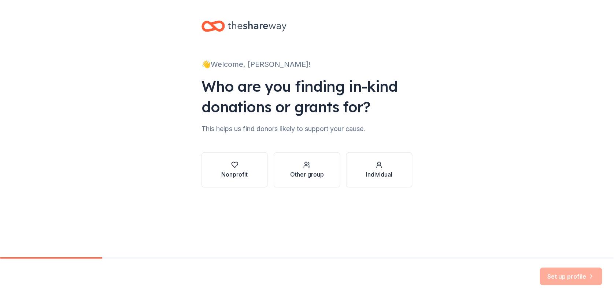
click at [243, 160] on button "Nonprofit" at bounding box center [235, 169] width 66 height 35
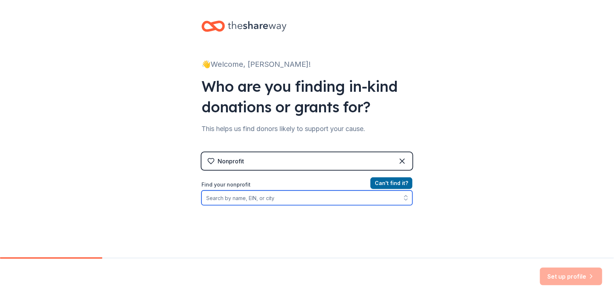
click at [245, 199] on input "Find your nonprofit" at bounding box center [307, 197] width 211 height 15
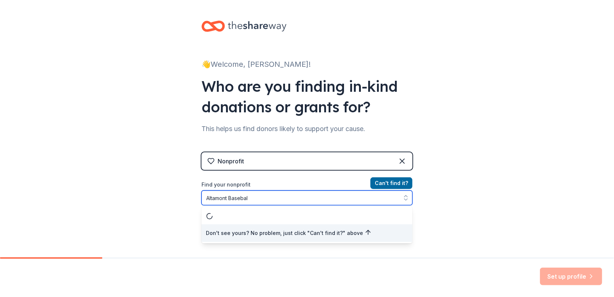
type input "Altamont Baseball"
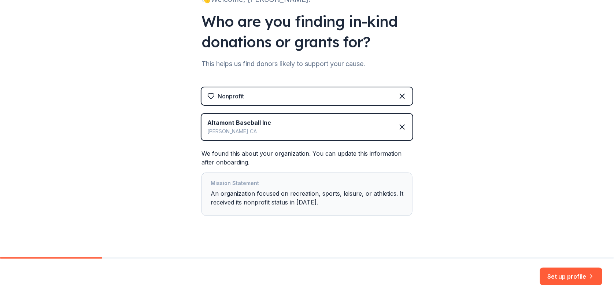
scroll to position [73, 0]
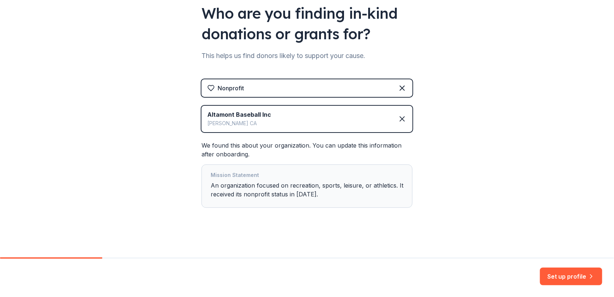
click at [559, 277] on button "Set up profile" at bounding box center [571, 276] width 62 height 18
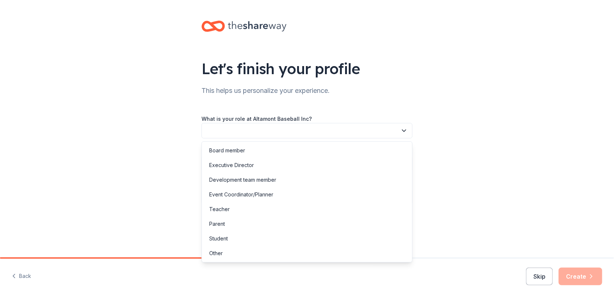
click at [236, 132] on button "button" at bounding box center [307, 130] width 211 height 15
click at [236, 151] on div "Board member" at bounding box center [227, 150] width 36 height 9
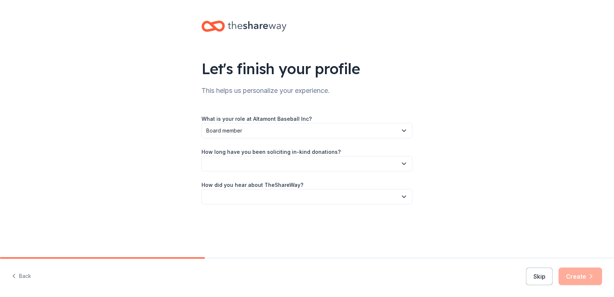
click at [262, 160] on button "button" at bounding box center [307, 163] width 211 height 15
click at [235, 228] on div "More than 5 years" at bounding box center [231, 227] width 44 height 9
click at [291, 194] on button "button" at bounding box center [307, 196] width 211 height 15
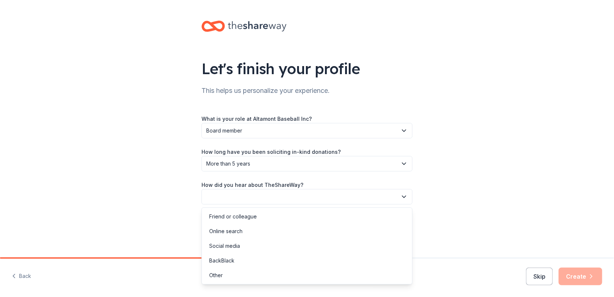
click at [221, 272] on div "Other" at bounding box center [216, 275] width 14 height 9
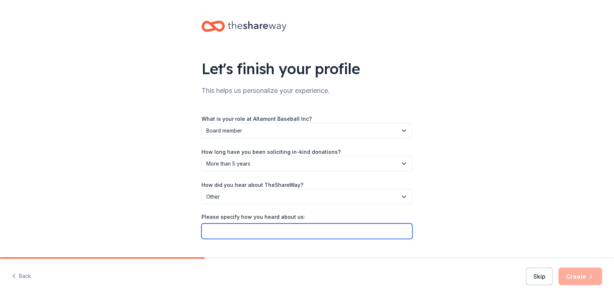
click at [243, 228] on input "Please specify how you heard about us:" at bounding box center [307, 230] width 211 height 15
type input "Used in the past"
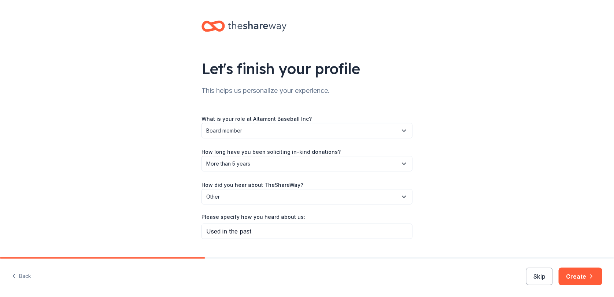
click at [586, 277] on button "Create" at bounding box center [581, 276] width 44 height 18
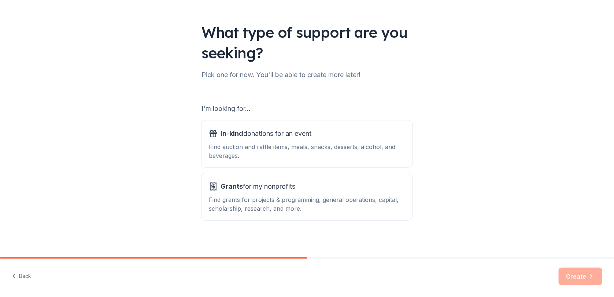
scroll to position [39, 0]
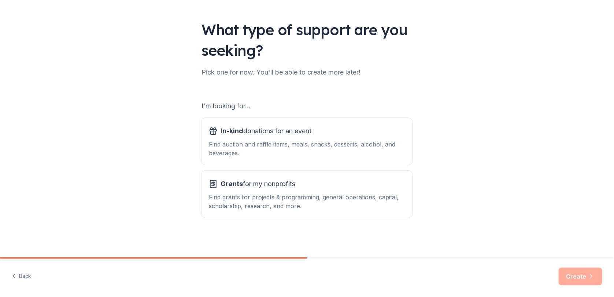
click at [243, 149] on div "Find auction and raffle items, meals, snacks, desserts, alcohol, and beverages." at bounding box center [307, 149] width 197 height 18
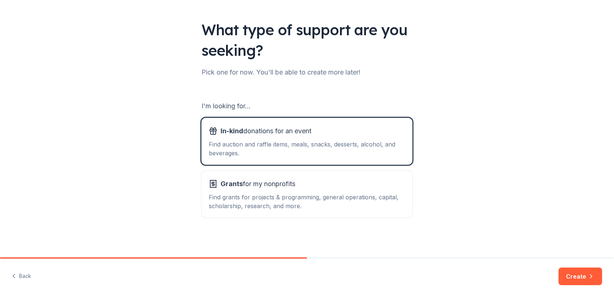
click at [265, 192] on div "Find grants for projects & programming, general operations, capital, scholarshi…" at bounding box center [307, 201] width 197 height 18
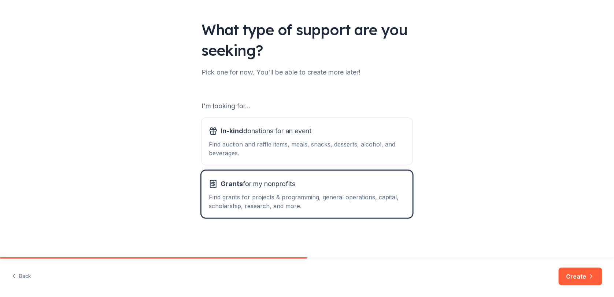
click at [284, 137] on div "In-kind donations for an event Find auction and raffle items, meals, snacks, de…" at bounding box center [307, 141] width 197 height 32
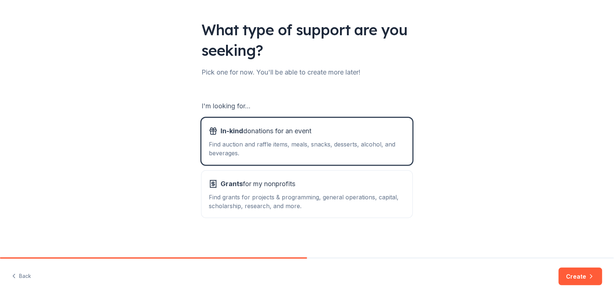
click at [583, 275] on button "Create" at bounding box center [581, 276] width 44 height 18
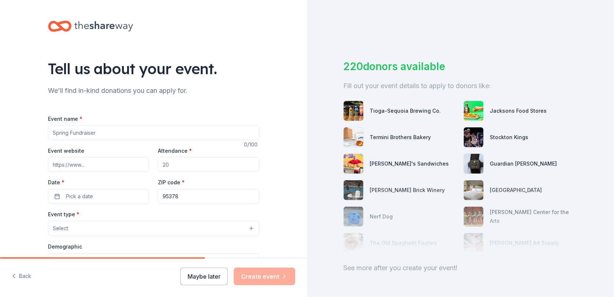
click at [109, 132] on input "Event name *" at bounding box center [153, 132] width 211 height 15
type input "P"
click at [68, 132] on input "Event name *" at bounding box center [153, 132] width 211 height 15
paste input "inaugural Poker Tournament and Silent Auction"
click at [51, 133] on input "inaugural Poker Tournament and Silent Auction" at bounding box center [153, 132] width 211 height 15
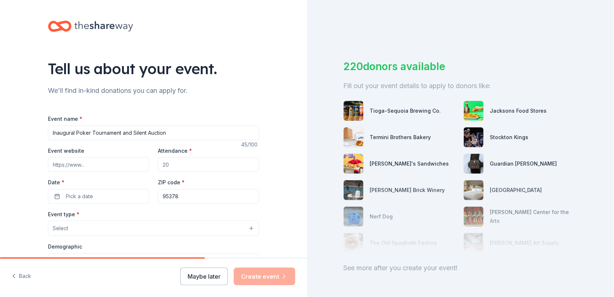
type input "Inaugural Poker Tournament and Silent Auction"
click at [175, 164] on input "Attendance *" at bounding box center [208, 164] width 101 height 15
drag, startPoint x: 163, startPoint y: 165, endPoint x: 137, endPoint y: 165, distance: 25.7
click at [135, 165] on div "Event website Attendance * Date * Pick a date ZIP code * 95378" at bounding box center [153, 175] width 211 height 58
type input "300"
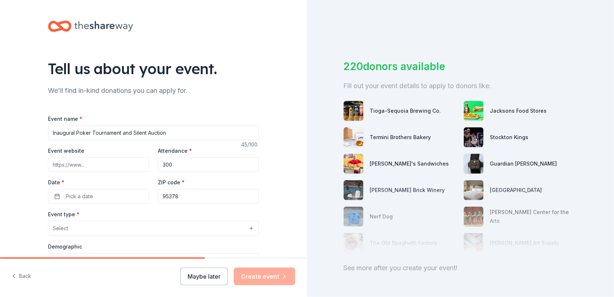
click at [100, 194] on button "Pick a date" at bounding box center [98, 196] width 101 height 15
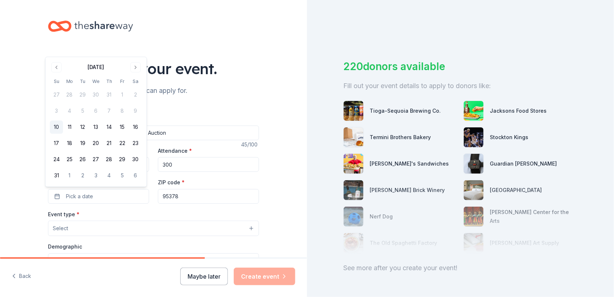
click at [133, 66] on button "Go to next month" at bounding box center [136, 67] width 10 height 10
click at [121, 158] on button "26" at bounding box center [122, 159] width 13 height 13
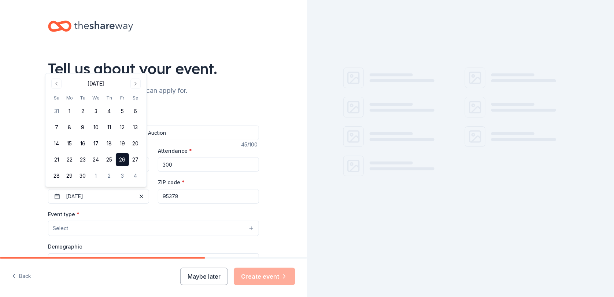
click at [193, 199] on input "95378" at bounding box center [208, 196] width 101 height 15
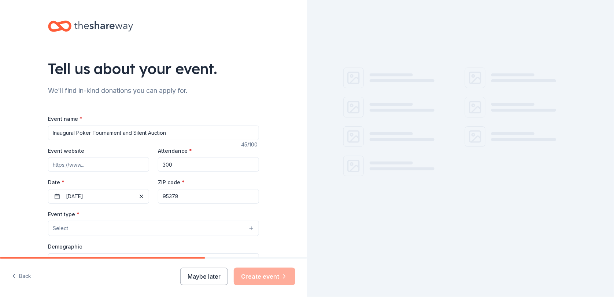
click at [125, 195] on div "Event website Attendance * 300 Date * 09/26/2025 ZIP code * 95378" at bounding box center [153, 175] width 211 height 58
type input "95391"
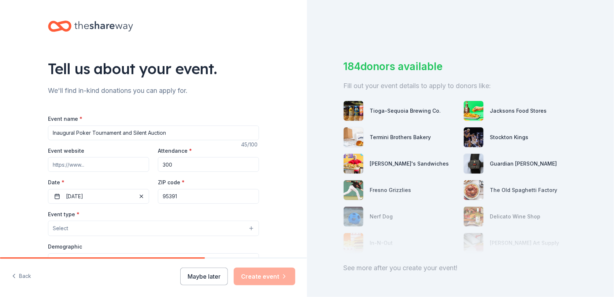
click at [71, 227] on button "Select" at bounding box center [153, 227] width 211 height 15
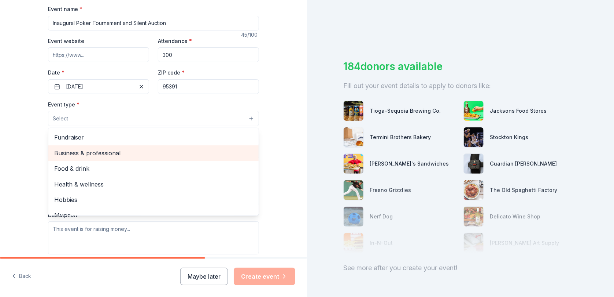
scroll to position [110, 0]
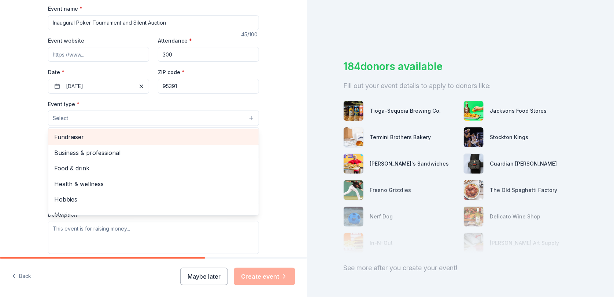
click at [72, 134] on span "Fundraiser" at bounding box center [153, 137] width 199 height 10
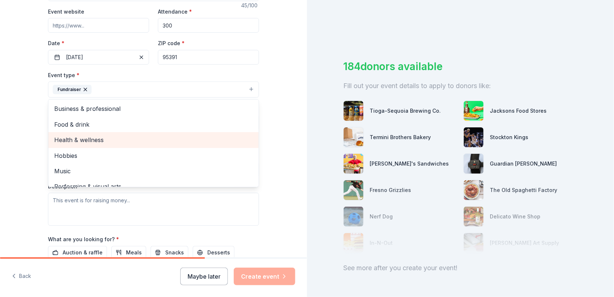
scroll to position [139, 0]
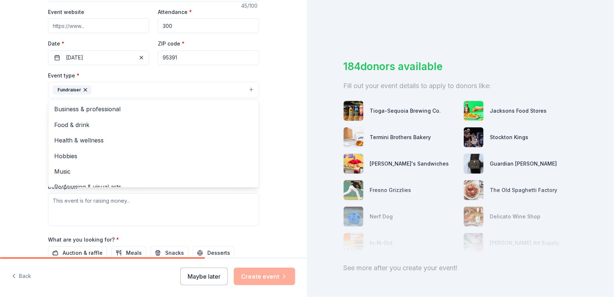
click at [275, 110] on div "Tell us about your event. We'll find in-kind donations you can apply for. Event…" at bounding box center [153, 105] width 307 height 489
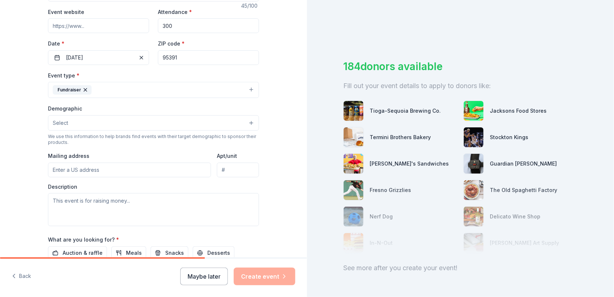
click at [249, 89] on button "Fundraiser" at bounding box center [153, 90] width 211 height 16
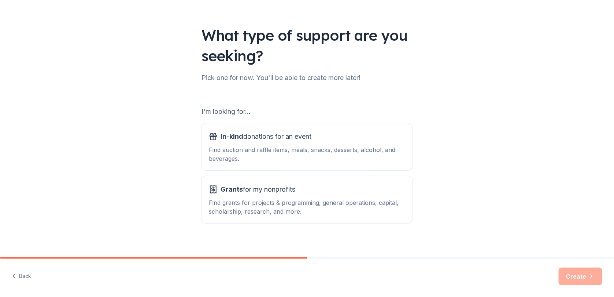
scroll to position [39, 0]
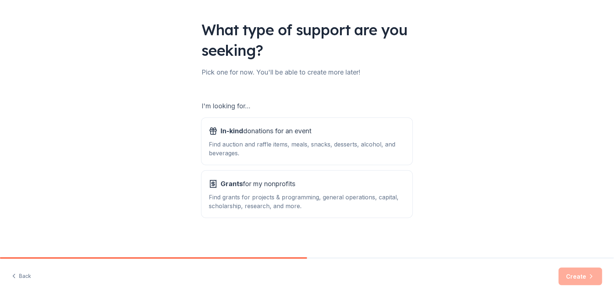
click at [272, 136] on span "In-kind donations for an event" at bounding box center [266, 131] width 91 height 12
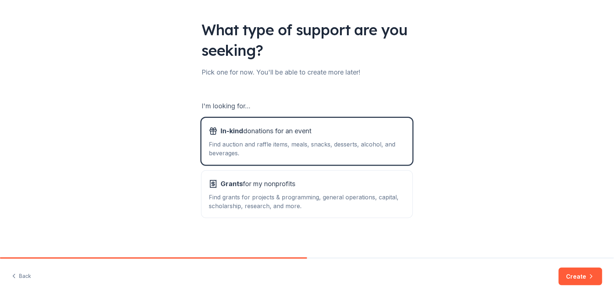
click at [579, 273] on button "Create" at bounding box center [581, 276] width 44 height 18
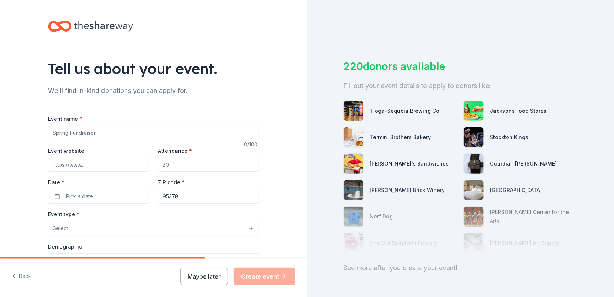
click at [78, 133] on input "Event name *" at bounding box center [153, 132] width 211 height 15
paste input "inaugural Poker Tournament and Silent Auction"
drag, startPoint x: 52, startPoint y: 133, endPoint x: 68, endPoint y: 134, distance: 16.2
click at [52, 133] on input "inaugural Poker Tournament and Silent Auction" at bounding box center [153, 132] width 211 height 15
type input "Inaugural Poker Tournament and Silent Auction"
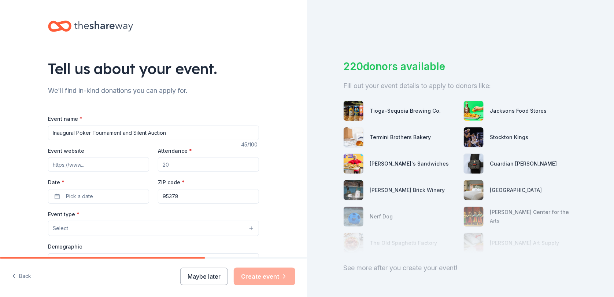
click at [180, 163] on input "Attendance *" at bounding box center [208, 164] width 101 height 15
drag, startPoint x: 177, startPoint y: 164, endPoint x: 144, endPoint y: 168, distance: 32.9
click at [140, 167] on div "Event website Attendance * Date * Pick a date ZIP code * 95378" at bounding box center [153, 175] width 211 height 58
type input "300"
click at [89, 197] on span "Pick a date" at bounding box center [79, 196] width 27 height 9
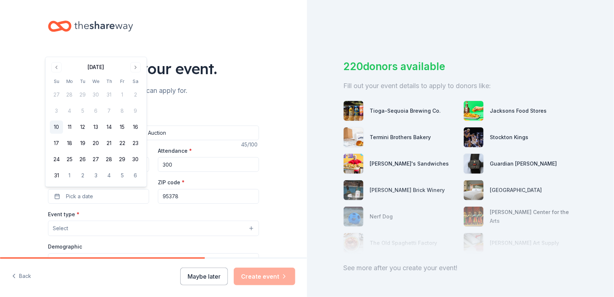
click at [136, 68] on button "Go to next month" at bounding box center [136, 67] width 10 height 10
click at [121, 155] on button "26" at bounding box center [122, 159] width 13 height 13
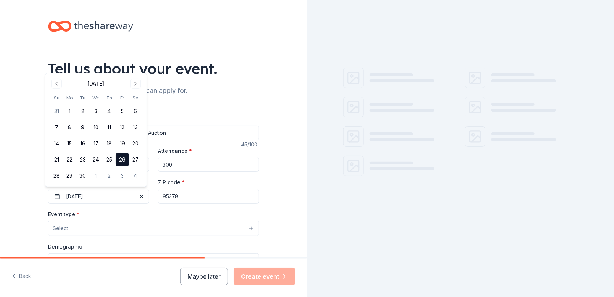
click at [195, 197] on input "95378" at bounding box center [208, 196] width 101 height 15
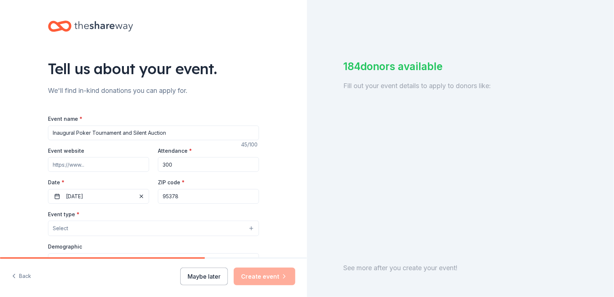
drag, startPoint x: 144, startPoint y: 191, endPoint x: 176, endPoint y: 163, distance: 41.6
click at [142, 190] on div "Event website Attendance * 300 Date * 09/26/2025 ZIP code * 95378" at bounding box center [153, 175] width 211 height 58
type input "95391"
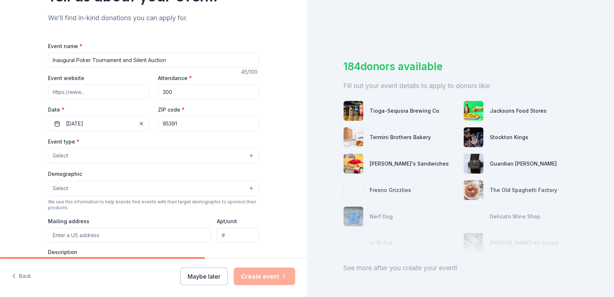
scroll to position [73, 0]
click at [249, 155] on button "Select" at bounding box center [153, 154] width 211 height 15
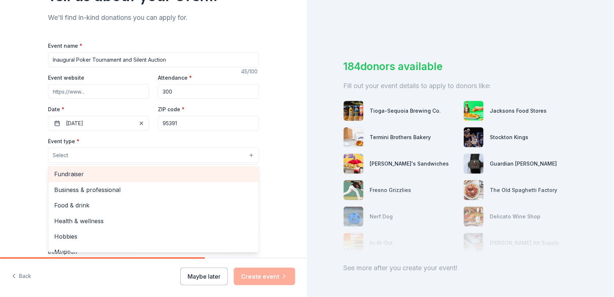
click at [77, 173] on span "Fundraiser" at bounding box center [153, 174] width 199 height 10
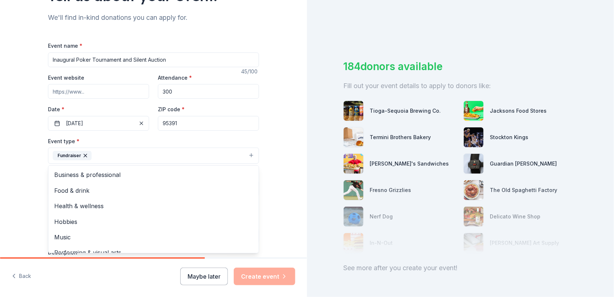
click at [21, 170] on div "Tell us about your event. We'll find in-kind donations you can apply for. Event…" at bounding box center [153, 171] width 307 height 489
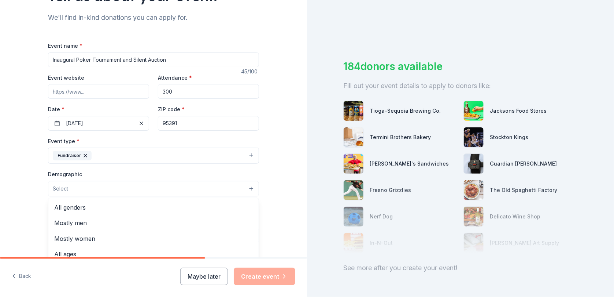
click at [69, 181] on button "Select" at bounding box center [153, 188] width 211 height 15
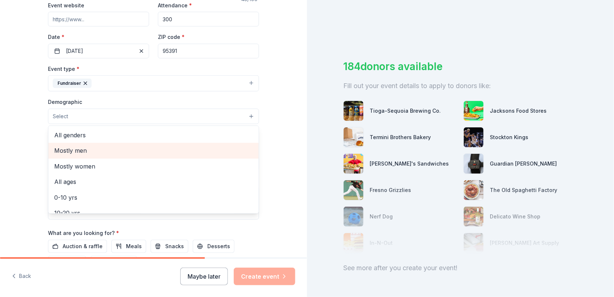
scroll to position [146, 0]
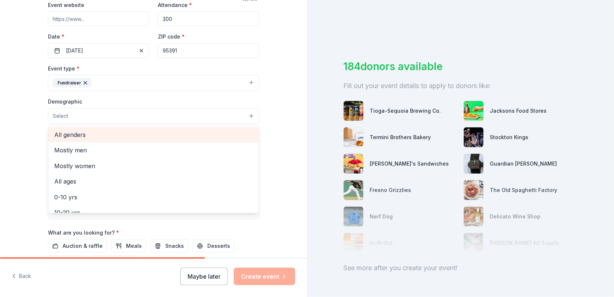
click at [68, 135] on span "All genders" at bounding box center [153, 135] width 199 height 10
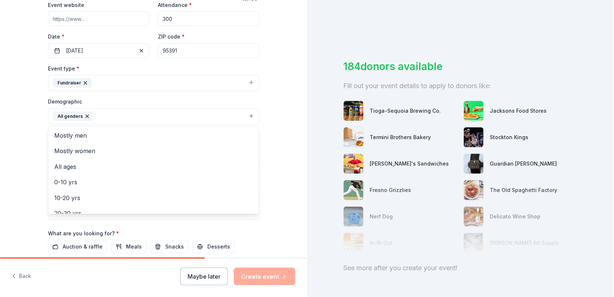
click at [0, 169] on div "Tell us about your event. We'll find in-kind donations you can apply for. Event…" at bounding box center [153, 98] width 307 height 489
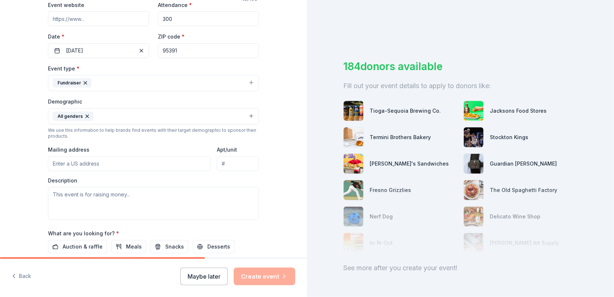
click at [79, 160] on input "Mailing address" at bounding box center [129, 163] width 163 height 15
type input "514 North Castellina Terrace, Tracy, CA, 95391"
click at [68, 192] on textarea at bounding box center [153, 203] width 211 height 33
click at [83, 194] on textarea at bounding box center [153, 203] width 211 height 33
paste textarea "The generosity of sponsors and donors like you enables us to cover essential ex…"
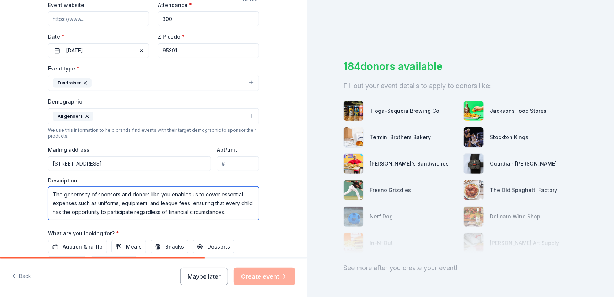
click at [166, 192] on textarea "The generosity of sponsors and donors like you enables us to cover essential ex…" at bounding box center [153, 203] width 211 height 33
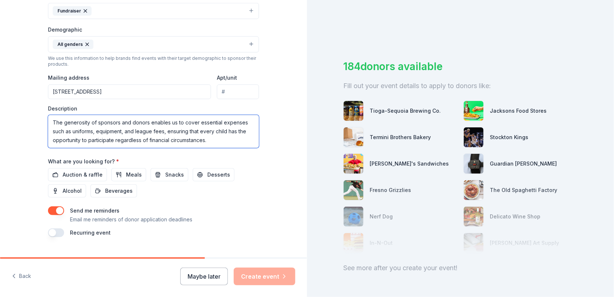
scroll to position [231, 0]
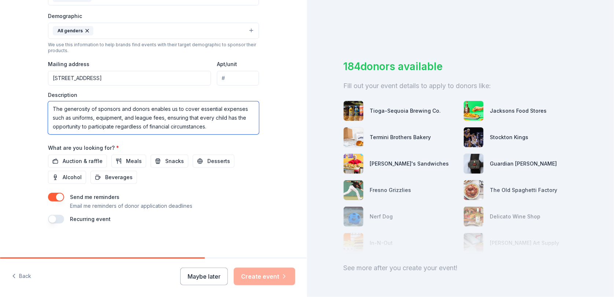
type textarea "The generosity of sponsors and donors enables us to cover essential expenses su…"
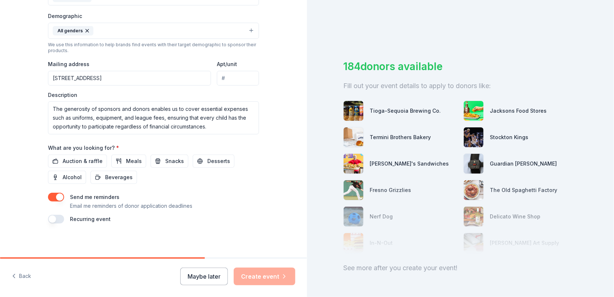
click at [88, 159] on span "Auction & raffle" at bounding box center [83, 161] width 40 height 9
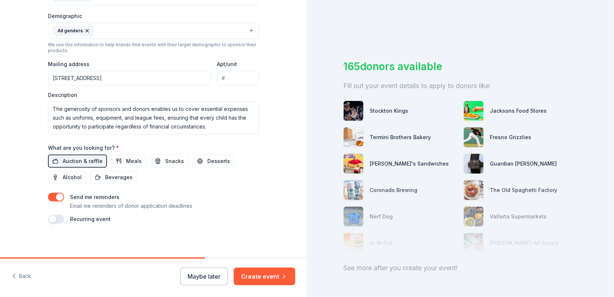
click at [270, 277] on button "Create event" at bounding box center [265, 276] width 62 height 18
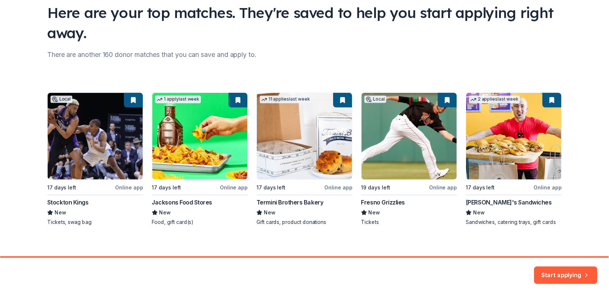
scroll to position [62, 0]
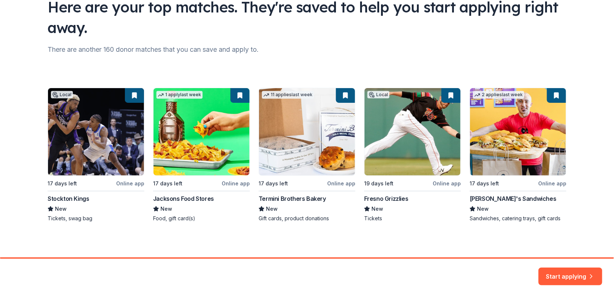
click at [560, 273] on button "Start applying" at bounding box center [571, 272] width 64 height 18
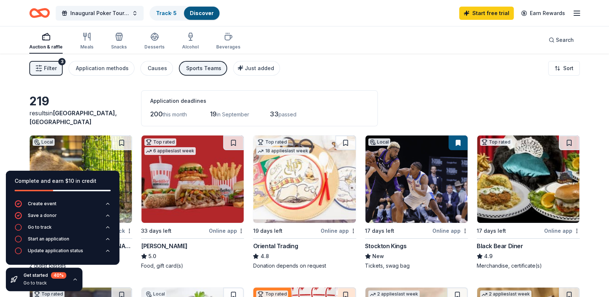
click at [75, 278] on icon "button" at bounding box center [75, 279] width 6 height 6
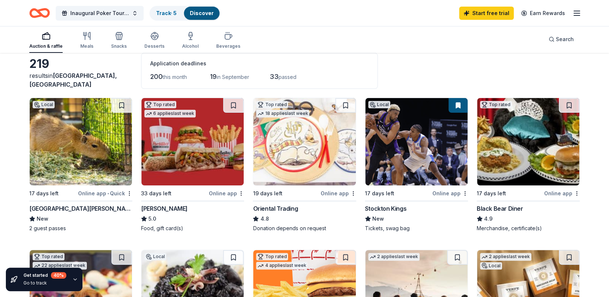
scroll to position [37, 0]
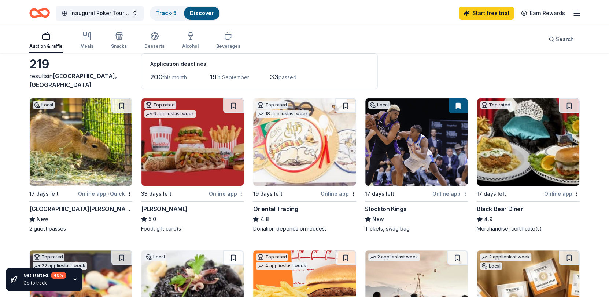
click at [532, 151] on img at bounding box center [528, 141] width 102 height 87
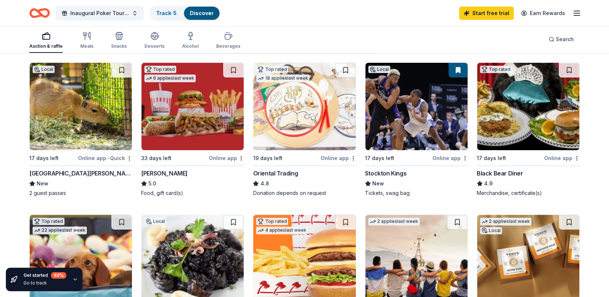
scroll to position [73, 0]
click at [569, 66] on button at bounding box center [569, 70] width 21 height 15
click at [570, 69] on button at bounding box center [570, 70] width 19 height 15
click at [458, 69] on button at bounding box center [458, 70] width 19 height 15
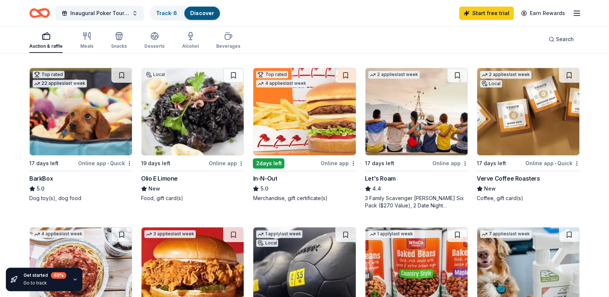
scroll to position [220, 0]
click at [331, 162] on div "Online app" at bounding box center [339, 162] width 36 height 9
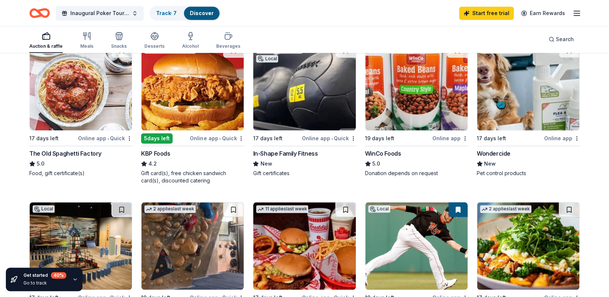
scroll to position [403, 0]
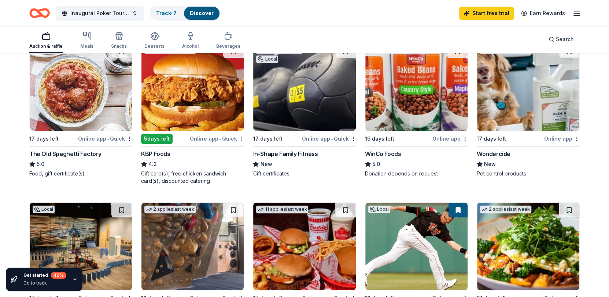
click at [424, 115] on img at bounding box center [417, 86] width 102 height 87
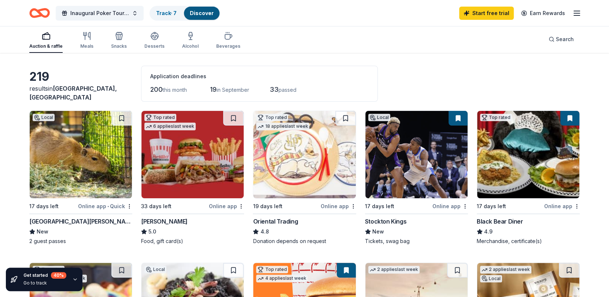
scroll to position [0, 0]
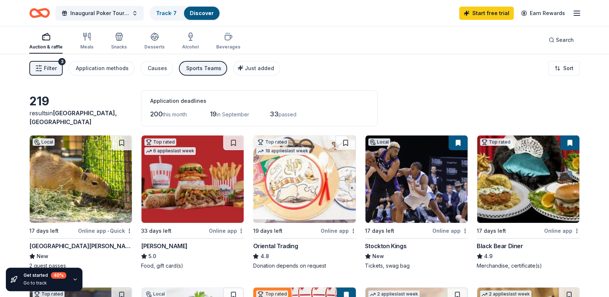
click at [498, 11] on link "Start free trial" at bounding box center [486, 13] width 55 height 13
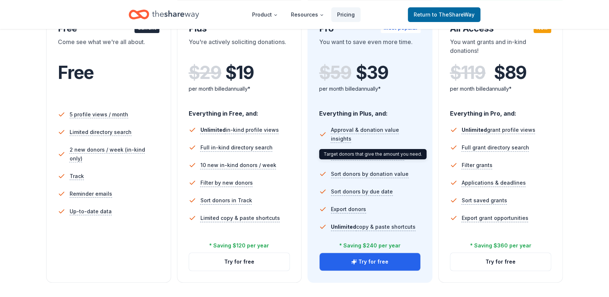
scroll to position [146, 0]
click at [366, 258] on button "Try for free" at bounding box center [370, 262] width 101 height 18
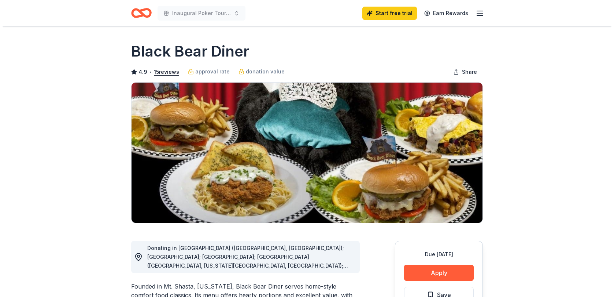
scroll to position [110, 0]
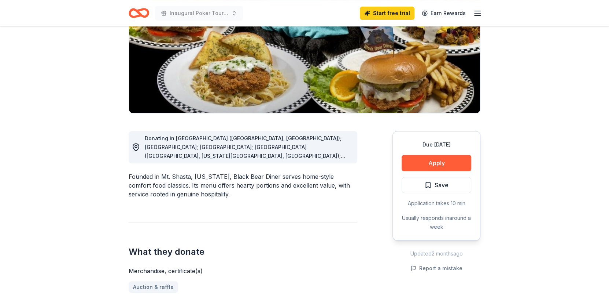
click at [433, 161] on button "Apply" at bounding box center [437, 163] width 70 height 16
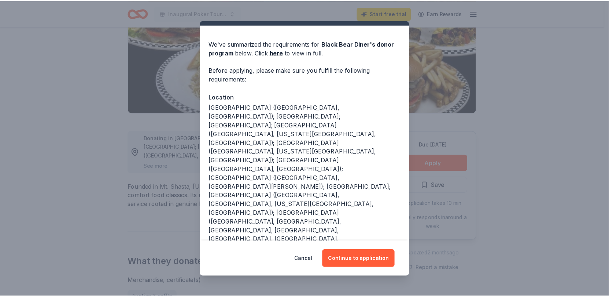
scroll to position [18, 0]
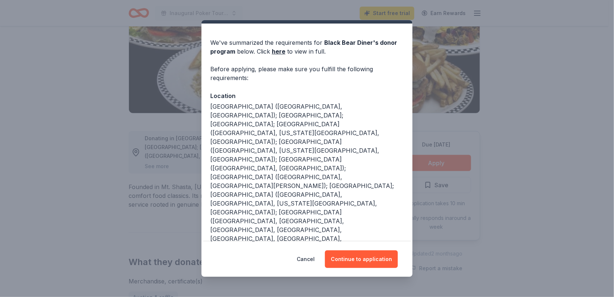
click at [359, 257] on button "Continue to application" at bounding box center [361, 259] width 73 height 18
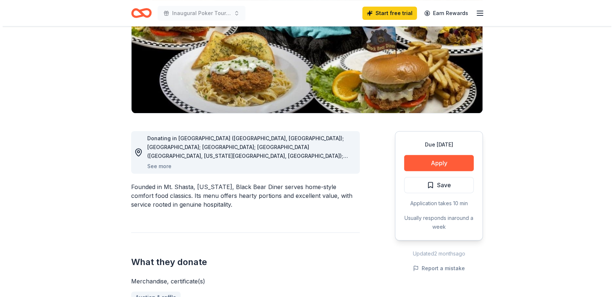
scroll to position [110, 0]
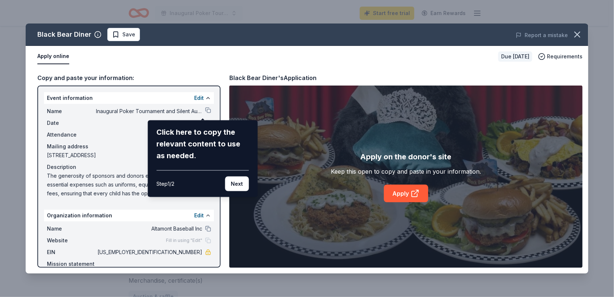
click at [235, 181] on button "Next" at bounding box center [237, 183] width 24 height 15
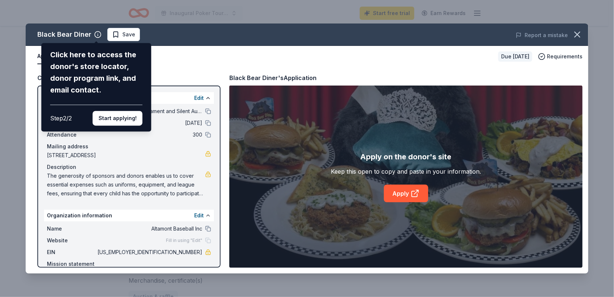
click at [118, 116] on button "Start applying!" at bounding box center [118, 118] width 50 height 15
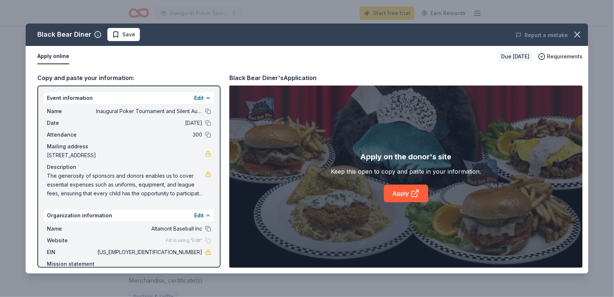
click at [194, 99] on button "Edit" at bounding box center [199, 97] width 10 height 9
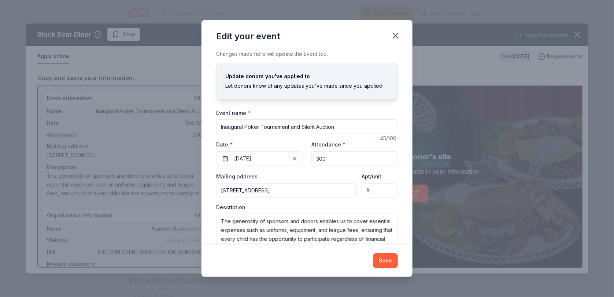
click at [389, 260] on button "Save" at bounding box center [385, 260] width 25 height 15
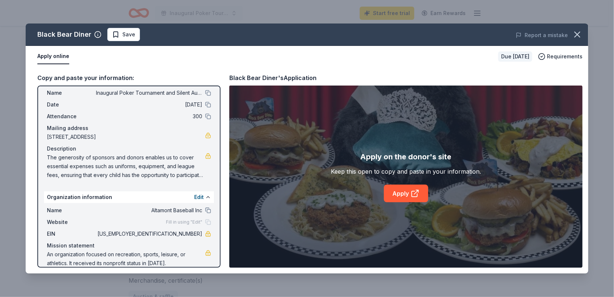
scroll to position [27, 0]
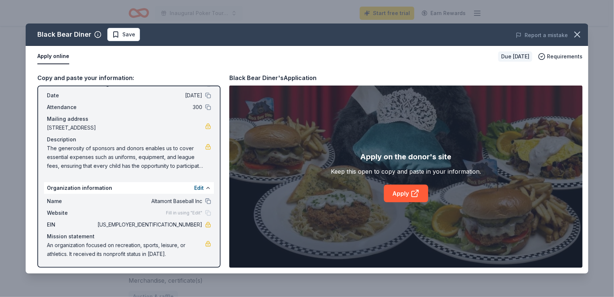
click at [407, 193] on link "Apply" at bounding box center [406, 193] width 44 height 18
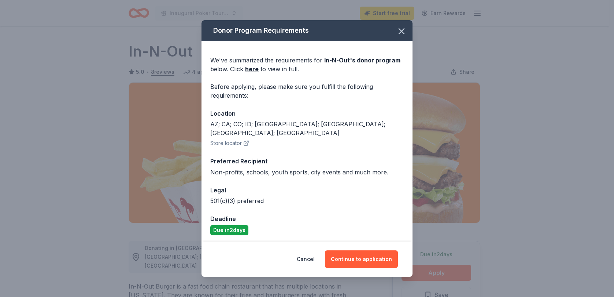
scroll to position [73, 0]
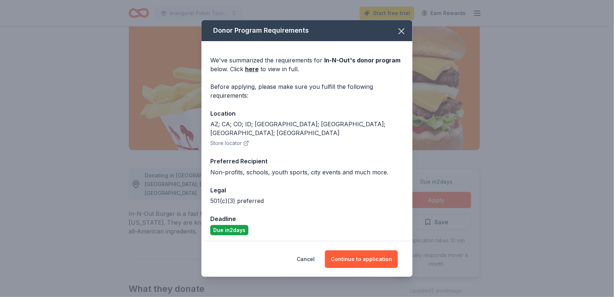
click at [366, 255] on button "Continue to application" at bounding box center [361, 259] width 73 height 18
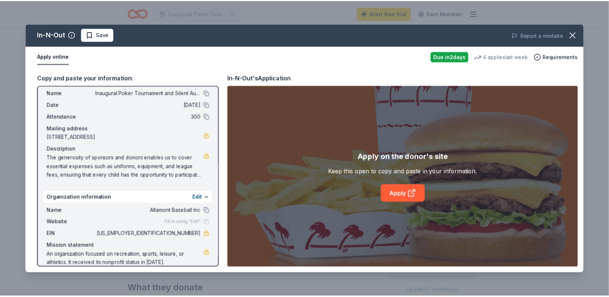
scroll to position [27, 0]
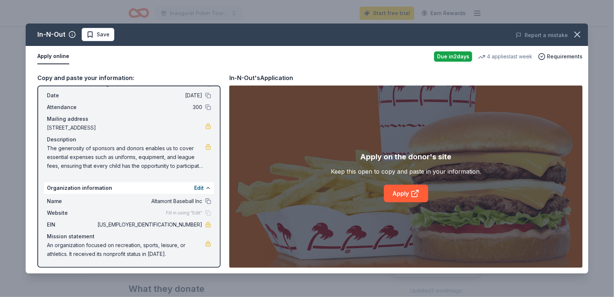
click at [404, 192] on link "Apply" at bounding box center [406, 193] width 44 height 18
click at [578, 35] on icon "button" at bounding box center [577, 34] width 5 height 5
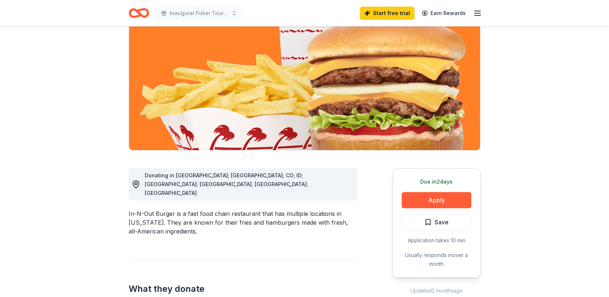
click at [440, 225] on span "Save" at bounding box center [442, 222] width 14 height 10
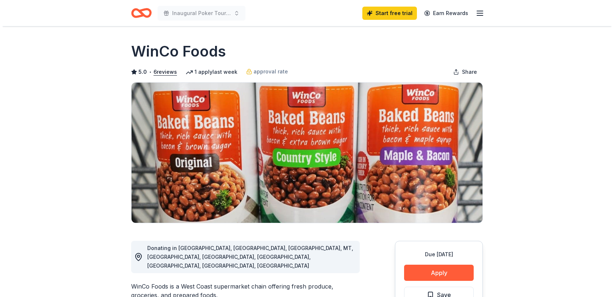
scroll to position [146, 0]
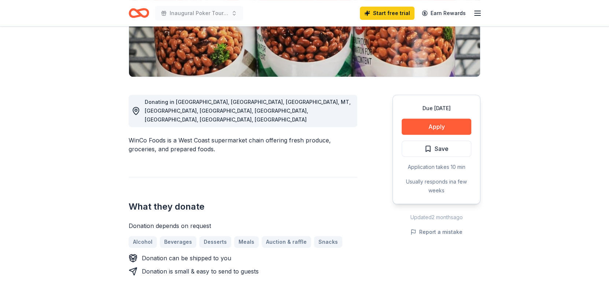
click at [436, 126] on button "Apply" at bounding box center [437, 126] width 70 height 16
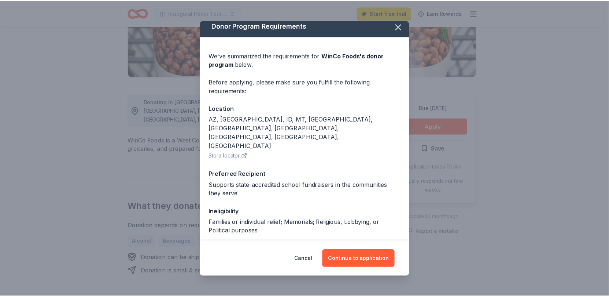
scroll to position [11, 0]
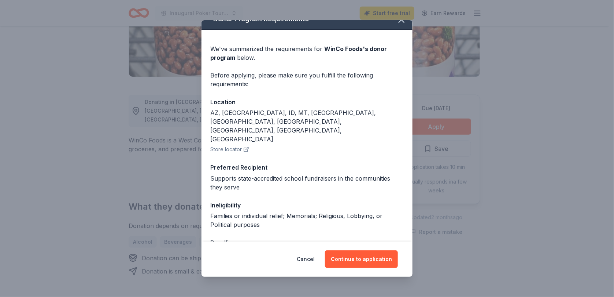
click at [309, 257] on button "Cancel" at bounding box center [306, 259] width 18 height 18
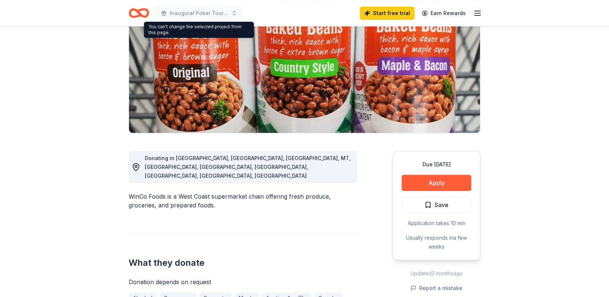
scroll to position [0, 0]
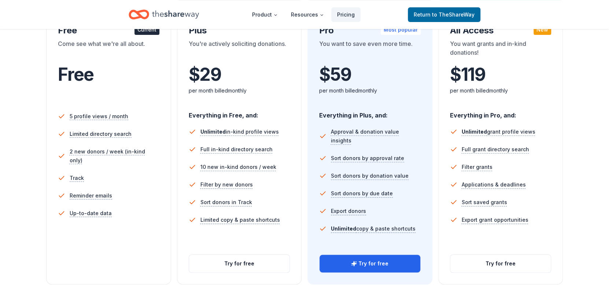
scroll to position [146, 0]
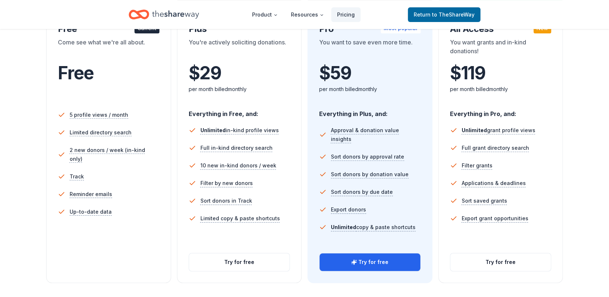
click at [378, 263] on button "Try for free" at bounding box center [370, 262] width 101 height 18
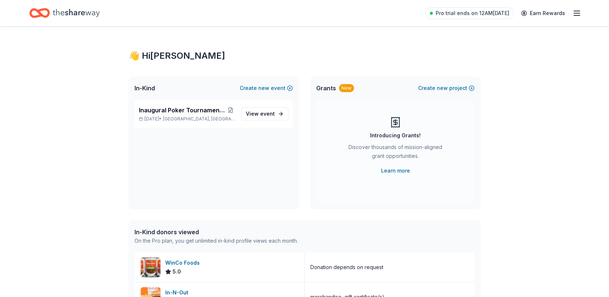
click at [272, 113] on span "event" at bounding box center [267, 113] width 15 height 6
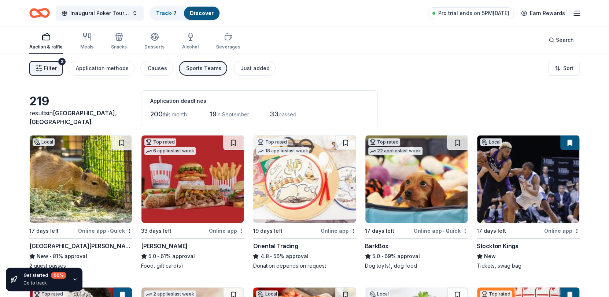
click at [47, 69] on span "Filter" at bounding box center [50, 68] width 13 height 9
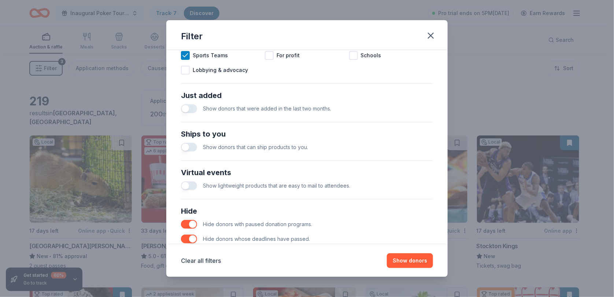
scroll to position [255, 0]
click at [191, 107] on button "button" at bounding box center [189, 108] width 16 height 9
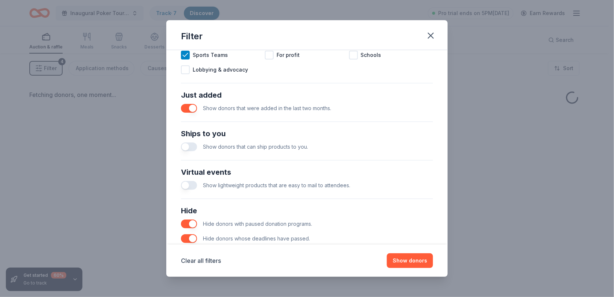
click at [188, 144] on button "button" at bounding box center [189, 146] width 16 height 9
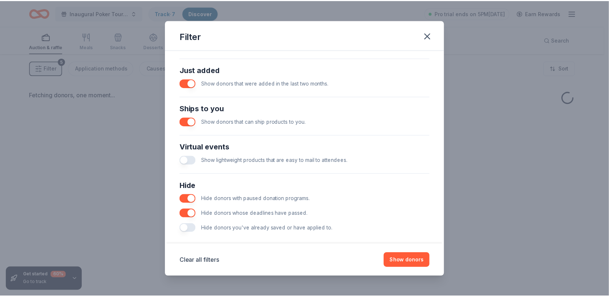
scroll to position [288, 0]
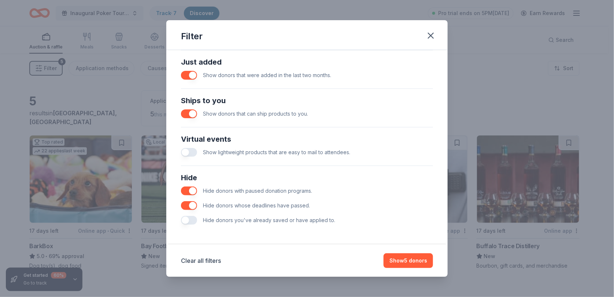
click at [408, 259] on button "Show 5 donors" at bounding box center [408, 260] width 49 height 15
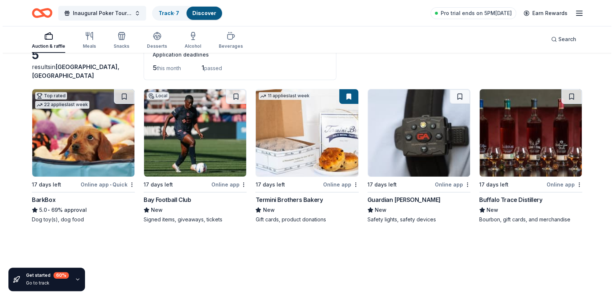
scroll to position [0, 0]
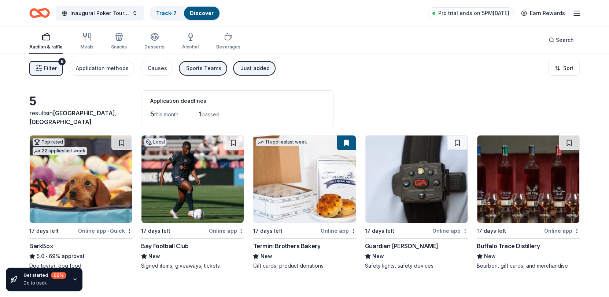
click at [42, 66] on icon "button" at bounding box center [38, 68] width 7 height 7
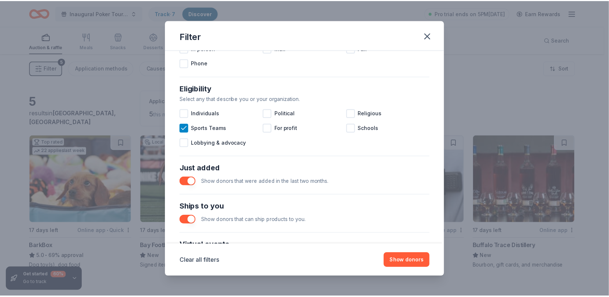
scroll to position [183, 0]
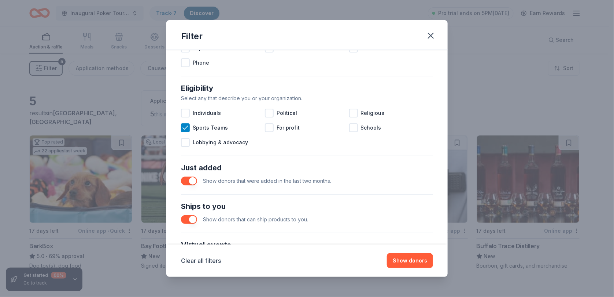
click at [192, 179] on button "button" at bounding box center [189, 180] width 16 height 9
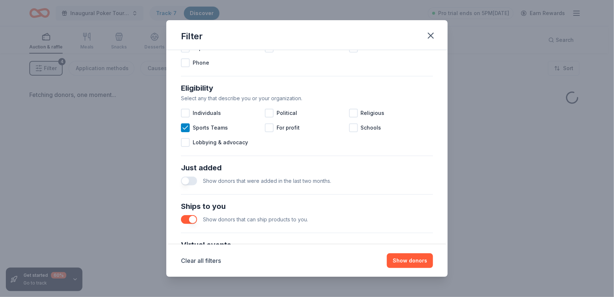
click at [186, 216] on button "button" at bounding box center [189, 219] width 16 height 9
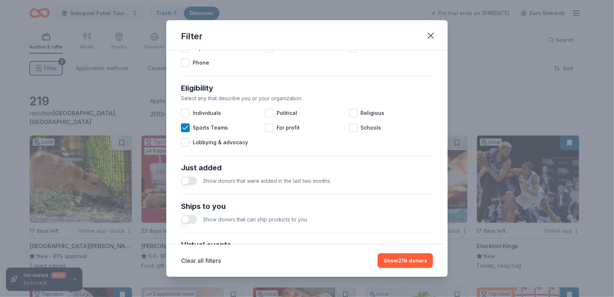
click at [410, 260] on button "Show 219 donors" at bounding box center [405, 260] width 55 height 15
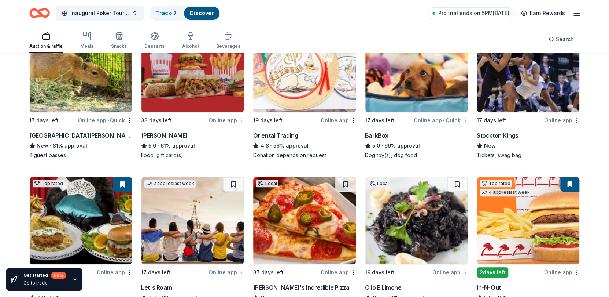
scroll to position [110, 0]
click at [554, 119] on div "Online app" at bounding box center [562, 119] width 36 height 9
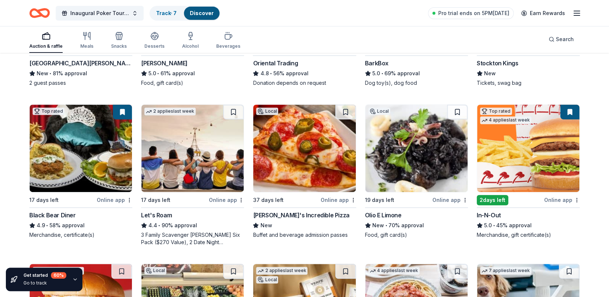
scroll to position [183, 0]
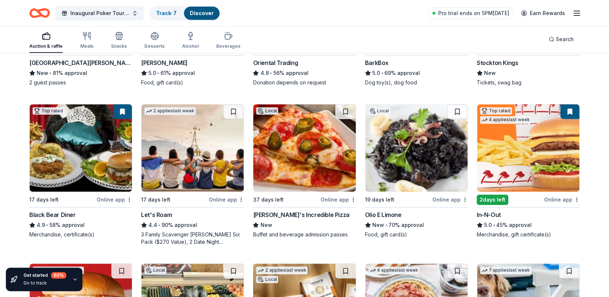
click at [573, 110] on button at bounding box center [570, 111] width 19 height 15
click at [545, 169] on img at bounding box center [528, 147] width 102 height 87
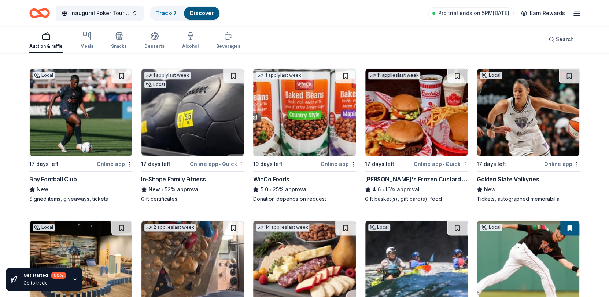
scroll to position [537, 0]
click at [176, 179] on div "In-Shape Family Fitness" at bounding box center [173, 178] width 65 height 9
click at [179, 111] on img at bounding box center [193, 111] width 102 height 87
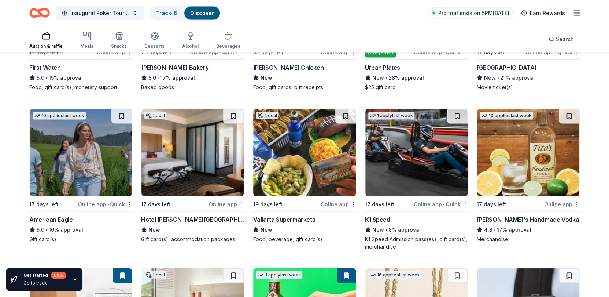
scroll to position [959, 0]
click at [531, 155] on img at bounding box center [528, 152] width 102 height 87
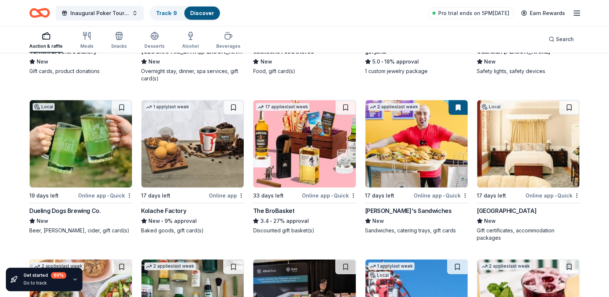
scroll to position [1287, 0]
click at [56, 151] on img at bounding box center [81, 143] width 102 height 87
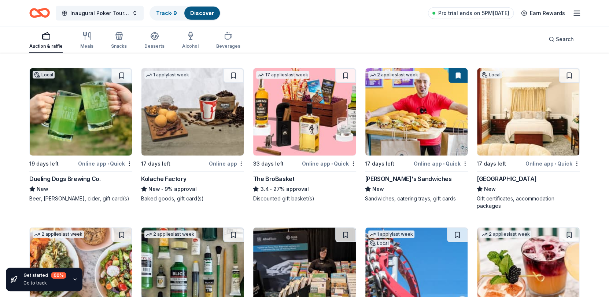
scroll to position [1322, 0]
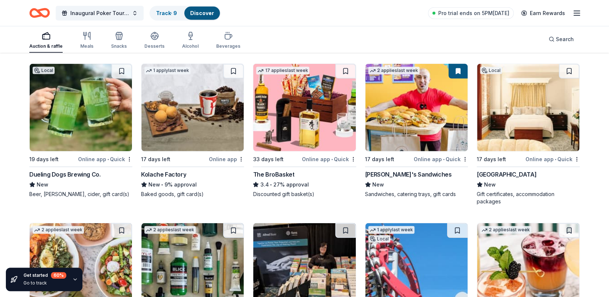
click at [122, 69] on button at bounding box center [121, 71] width 21 height 15
click at [127, 73] on button at bounding box center [122, 71] width 19 height 15
click at [95, 135] on img at bounding box center [81, 107] width 102 height 87
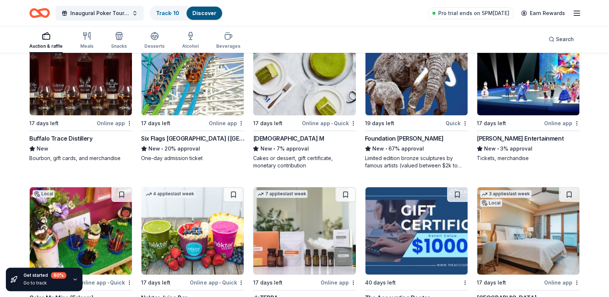
scroll to position [1835, 0]
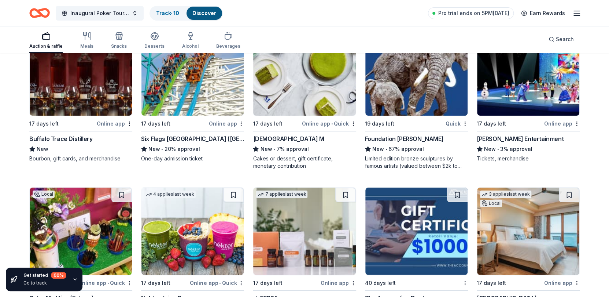
click at [70, 134] on div "Buffalo Trace Distillery" at bounding box center [60, 138] width 63 height 9
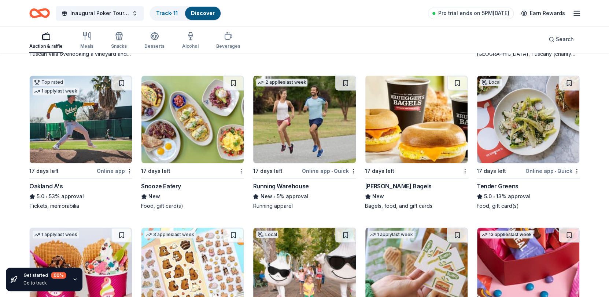
scroll to position [2585, 0]
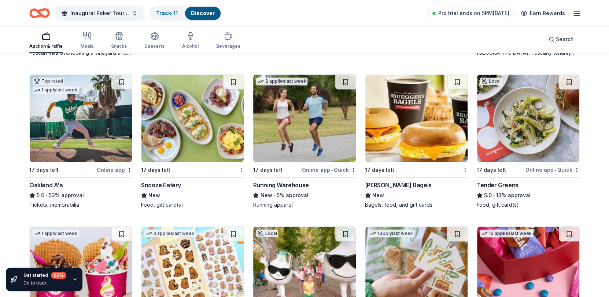
click at [298, 118] on img at bounding box center [304, 117] width 102 height 87
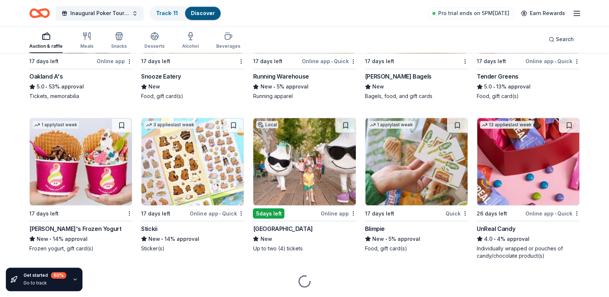
scroll to position [2695, 0]
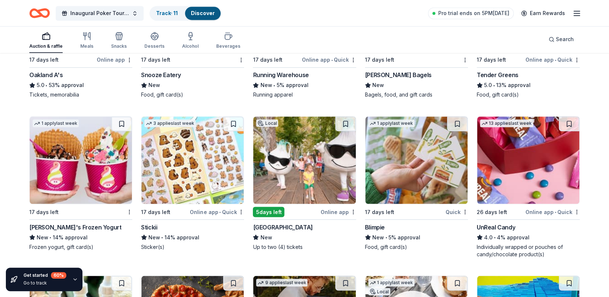
click at [75, 172] on img at bounding box center [81, 159] width 102 height 87
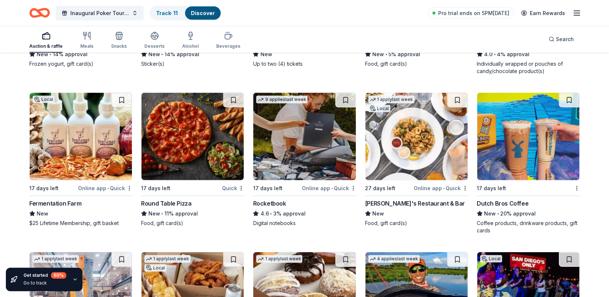
scroll to position [2878, 0]
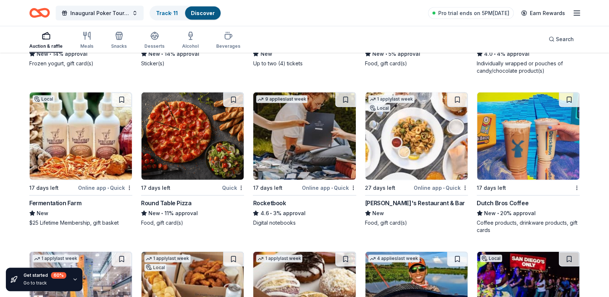
click at [189, 159] on img at bounding box center [193, 135] width 102 height 87
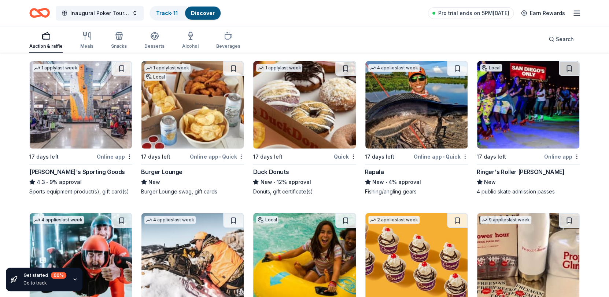
scroll to position [3060, 0]
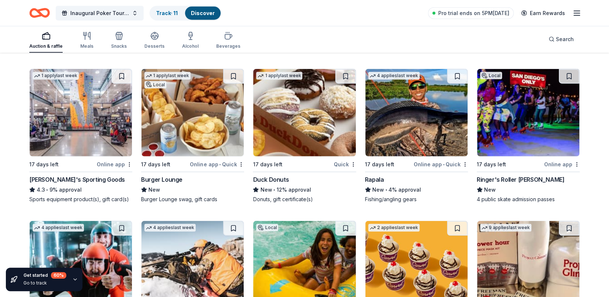
click at [107, 161] on div "Online app" at bounding box center [115, 163] width 36 height 9
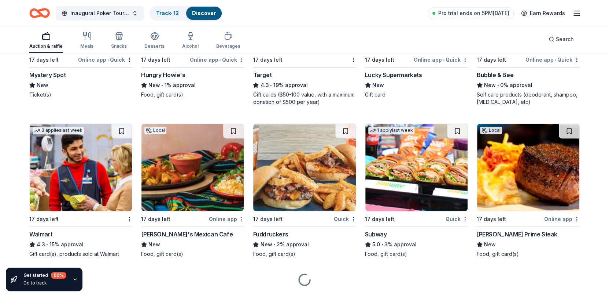
scroll to position [3956, 0]
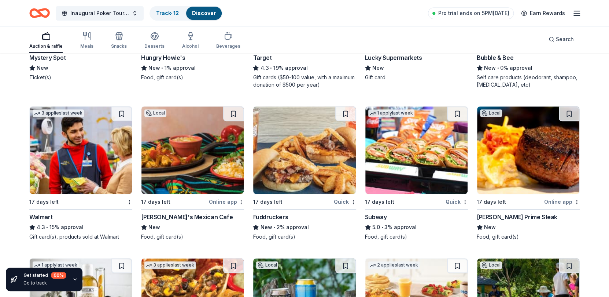
click at [297, 169] on img at bounding box center [304, 149] width 102 height 87
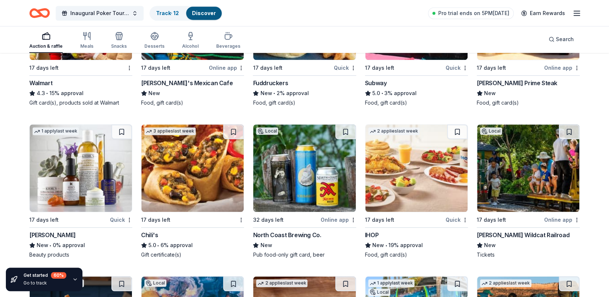
scroll to position [4102, 0]
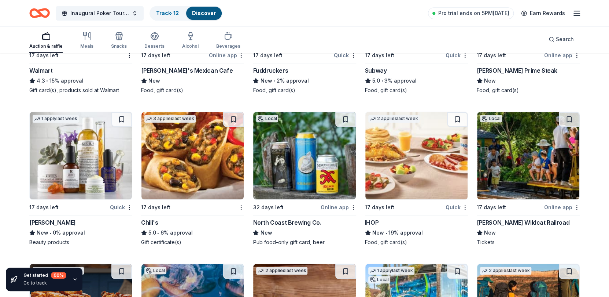
click at [323, 172] on img at bounding box center [304, 155] width 102 height 87
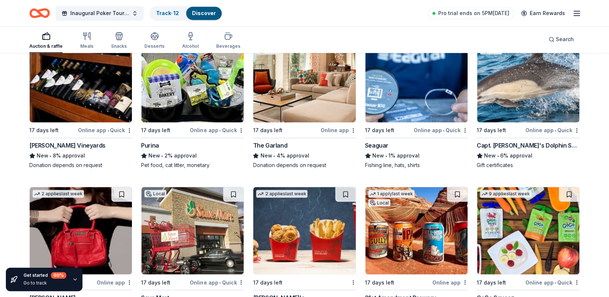
scroll to position [4516, 0]
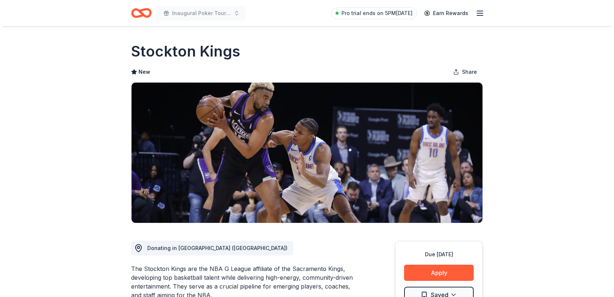
scroll to position [73, 0]
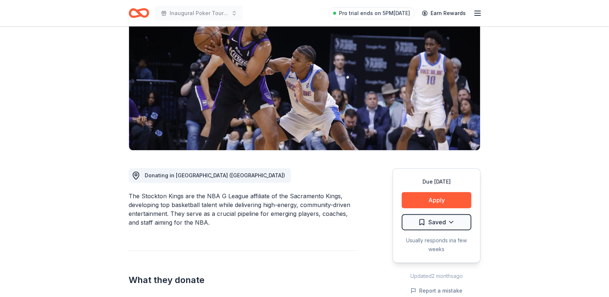
click at [423, 198] on button "Apply" at bounding box center [437, 200] width 70 height 16
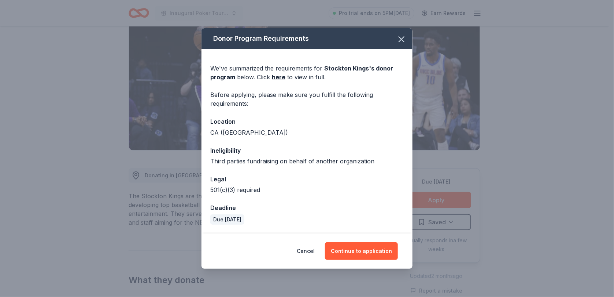
click at [357, 252] on button "Continue to application" at bounding box center [361, 251] width 73 height 18
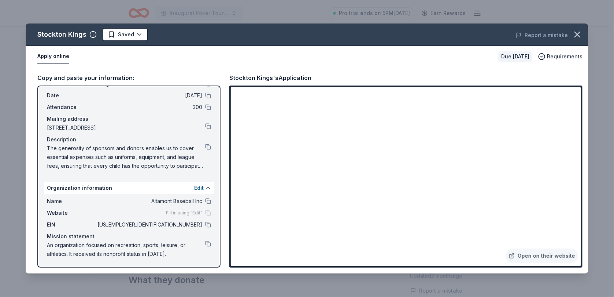
scroll to position [27, 0]
click at [205, 146] on button at bounding box center [208, 147] width 6 height 6
click at [205, 199] on button at bounding box center [208, 201] width 6 height 6
click at [205, 223] on button at bounding box center [208, 224] width 6 height 6
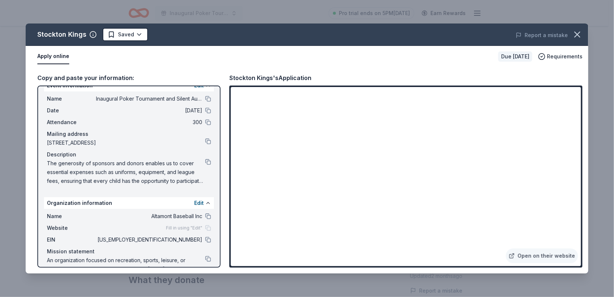
scroll to position [0, 0]
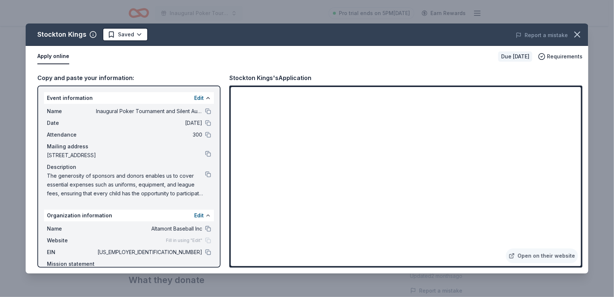
click at [205, 109] on button at bounding box center [208, 111] width 6 height 6
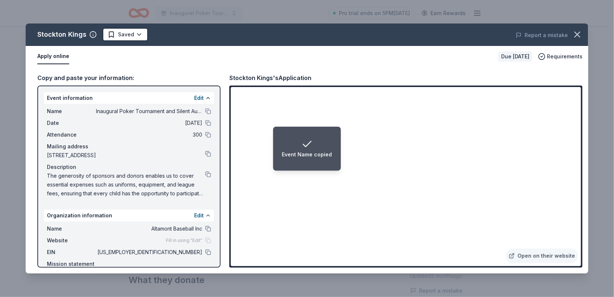
click at [134, 34] on html "Event Name copied Inaugural Poker Tournament and Silent Auction Pro trial ends …" at bounding box center [307, 75] width 614 height 297
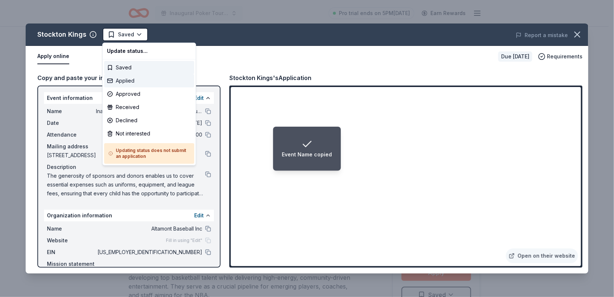
drag, startPoint x: 124, startPoint y: 76, endPoint x: 128, endPoint y: 78, distance: 4.0
click at [124, 76] on div "Applied" at bounding box center [149, 80] width 90 height 13
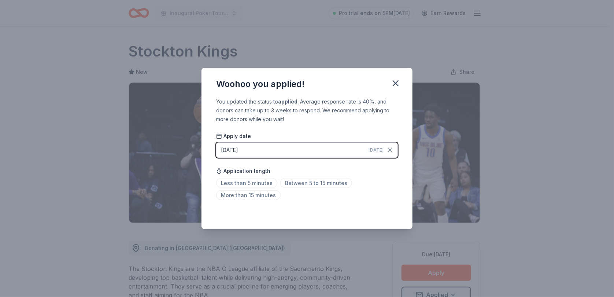
click at [396, 82] on icon "button" at bounding box center [396, 83] width 10 height 10
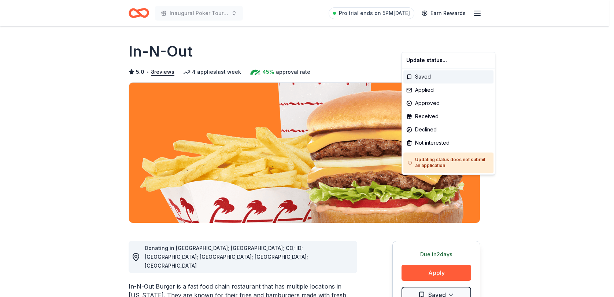
scroll to position [110, 0]
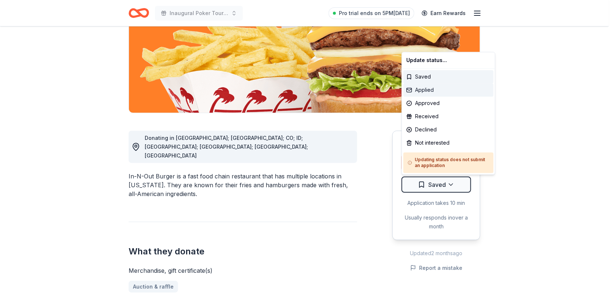
click at [421, 89] on div "Applied" at bounding box center [449, 89] width 90 height 13
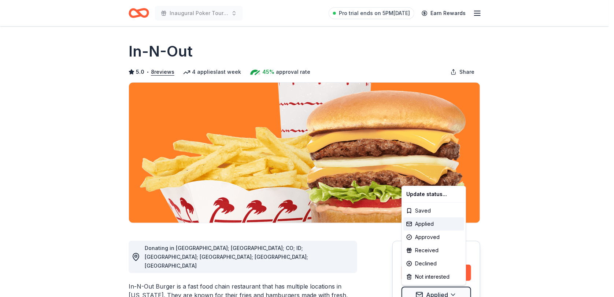
scroll to position [0, 0]
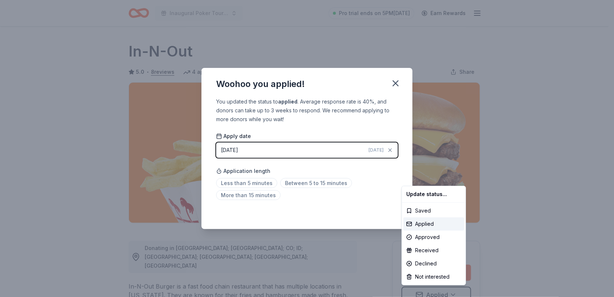
click at [394, 88] on html "Inaugural Poker Tournament and Silent Auction Pro trial ends on 5PM[DATE] Earn …" at bounding box center [307, 148] width 614 height 297
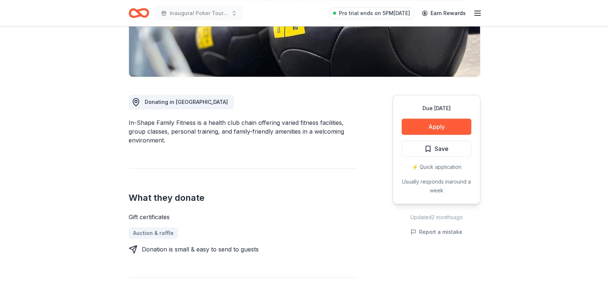
scroll to position [146, 0]
click at [443, 124] on button "Apply" at bounding box center [437, 126] width 70 height 16
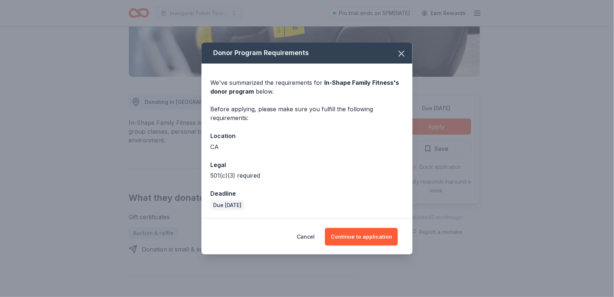
click at [351, 234] on button "Continue to application" at bounding box center [361, 237] width 73 height 18
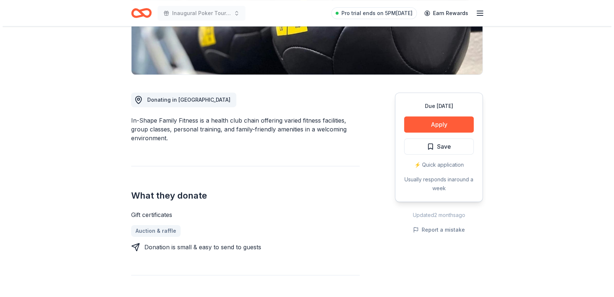
scroll to position [148, 0]
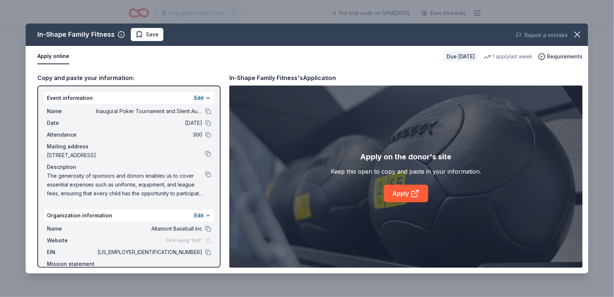
click at [401, 192] on link "Apply" at bounding box center [406, 193] width 44 height 18
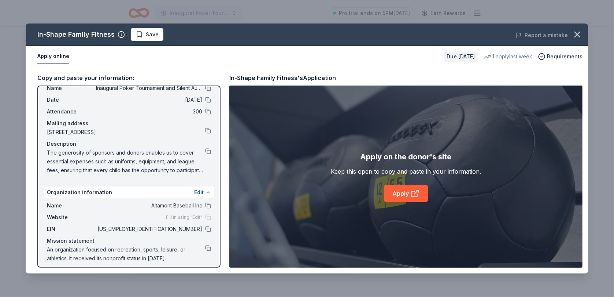
scroll to position [27, 0]
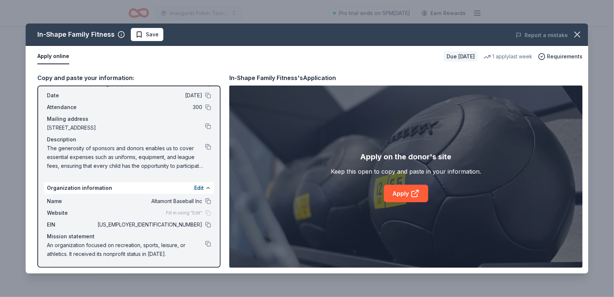
click at [205, 144] on button at bounding box center [208, 147] width 6 height 6
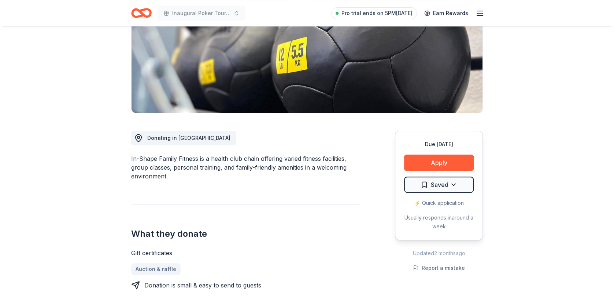
scroll to position [110, 0]
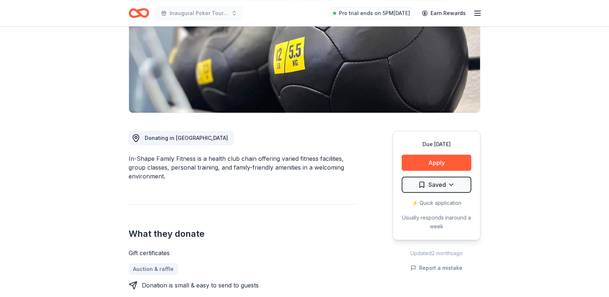
click at [452, 185] on html "Inaugural Poker Tournament and Silent Auction Pro trial ends on 5PM[DATE] Earn …" at bounding box center [304, 38] width 609 height 297
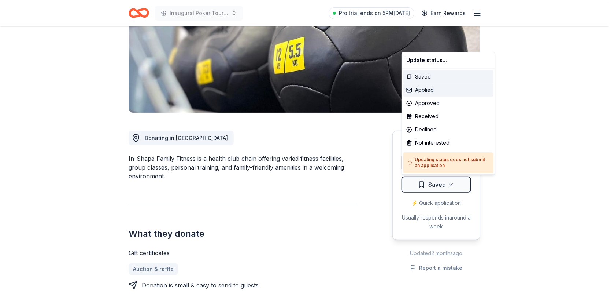
click at [430, 91] on div "Applied" at bounding box center [449, 89] width 90 height 13
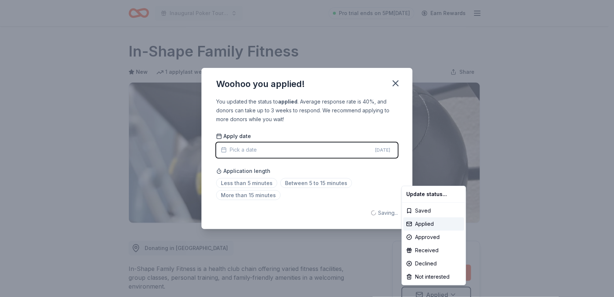
scroll to position [0, 0]
click at [397, 84] on html "Inaugural Poker Tournament and Silent Auction Pro trial ends on 5PM, 8/17 Earn …" at bounding box center [307, 148] width 614 height 297
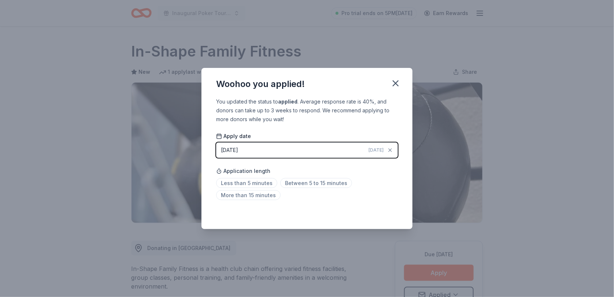
scroll to position [5, 0]
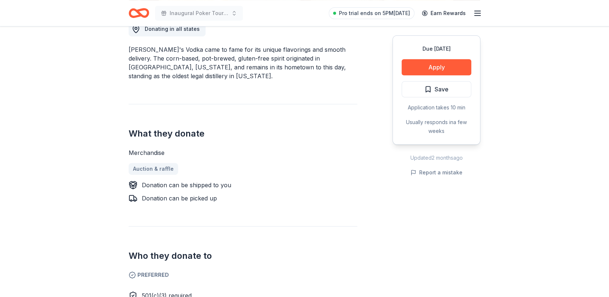
scroll to position [219, 0]
click at [437, 65] on button "Apply" at bounding box center [437, 67] width 70 height 16
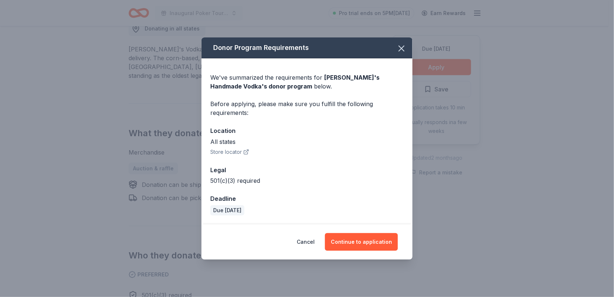
click at [360, 243] on button "Continue to application" at bounding box center [361, 242] width 73 height 18
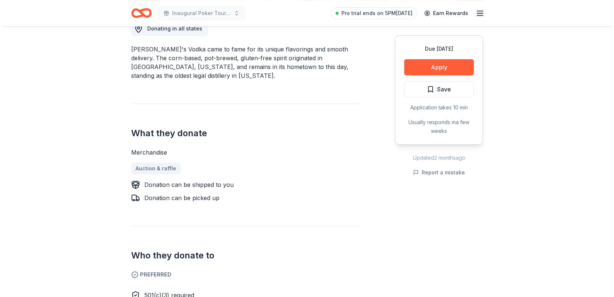
scroll to position [220, 0]
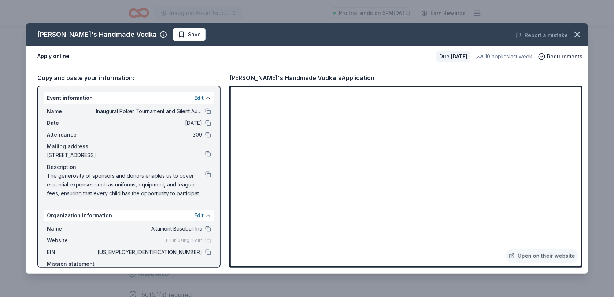
click at [205, 110] on button at bounding box center [208, 111] width 6 height 6
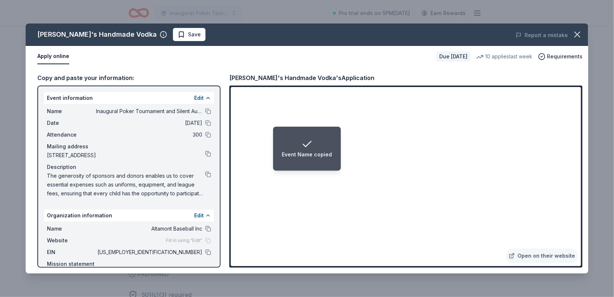
click at [205, 176] on button at bounding box center [208, 174] width 6 height 6
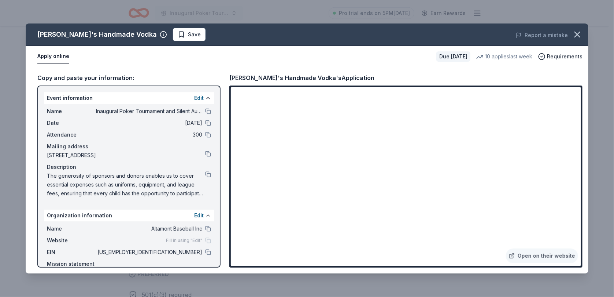
click at [173, 33] on button "Save" at bounding box center [189, 34] width 33 height 13
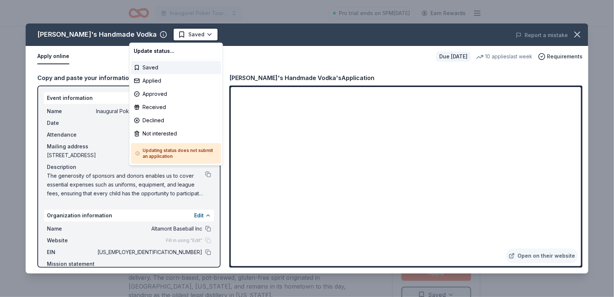
click at [172, 32] on html "Inaugural Poker Tournament and Silent Auction Pro trial ends on 5PM[DATE] Earn …" at bounding box center [307, 148] width 614 height 297
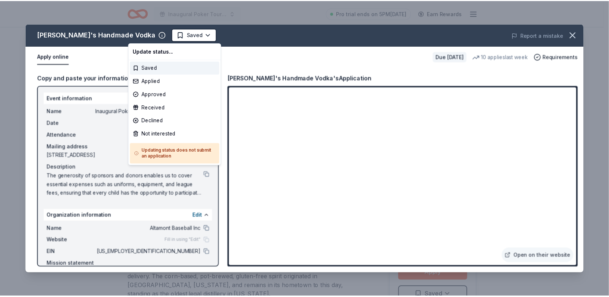
scroll to position [0, 0]
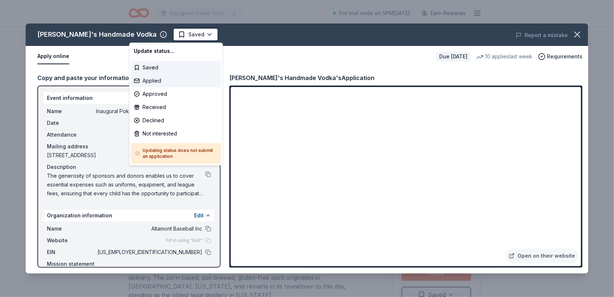
click at [161, 78] on div "Applied" at bounding box center [176, 80] width 90 height 13
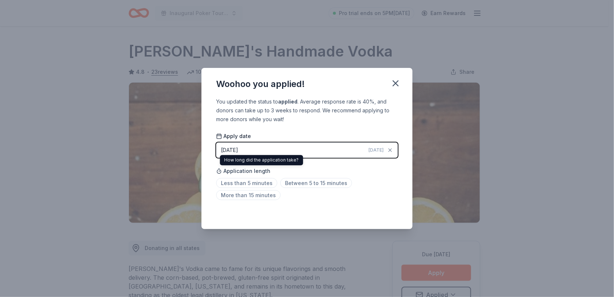
click at [398, 81] on icon "button" at bounding box center [395, 83] width 5 height 5
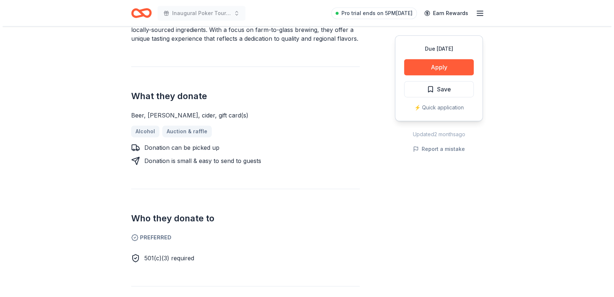
scroll to position [256, 0]
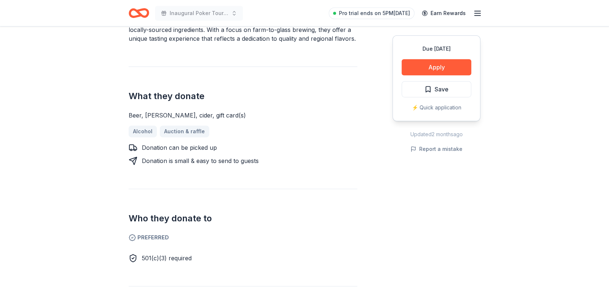
click at [437, 67] on button "Apply" at bounding box center [437, 67] width 70 height 16
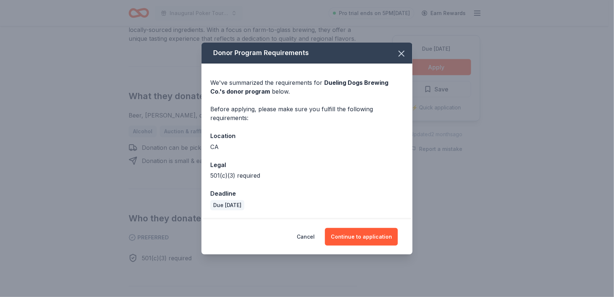
click at [356, 235] on button "Continue to application" at bounding box center [361, 237] width 73 height 18
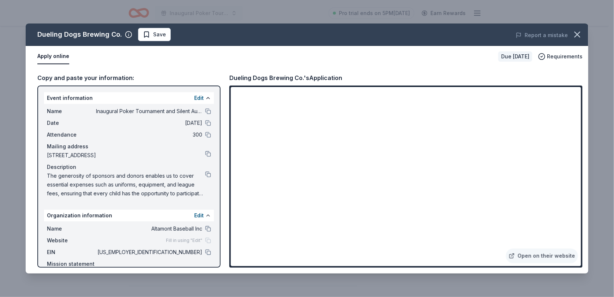
click at [205, 111] on button at bounding box center [208, 111] width 6 height 6
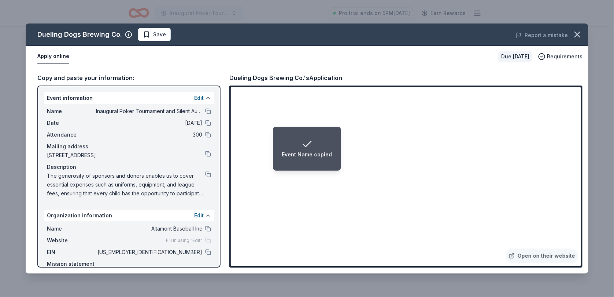
scroll to position [0, 0]
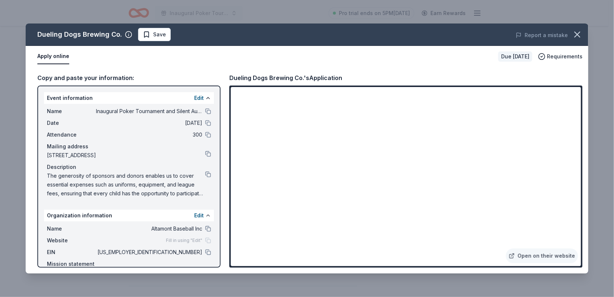
click at [205, 110] on button at bounding box center [208, 111] width 6 height 6
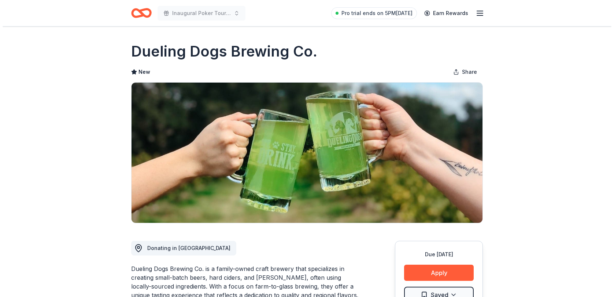
scroll to position [153, 0]
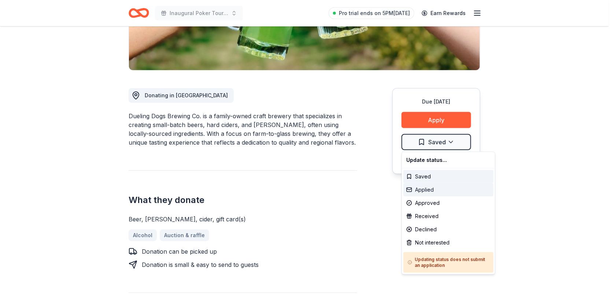
click at [429, 188] on div "Applied" at bounding box center [449, 189] width 90 height 13
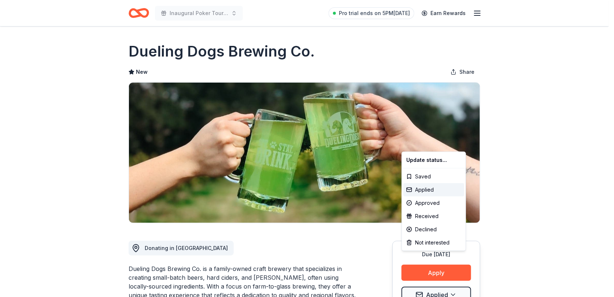
scroll to position [0, 0]
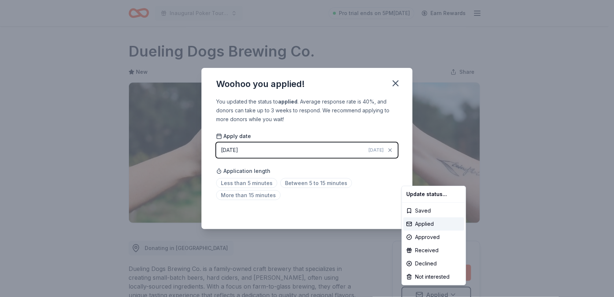
click at [396, 83] on html "Inaugural Poker Tournament and Silent Auction Pro trial ends on 5PM[DATE] Earn …" at bounding box center [307, 148] width 614 height 297
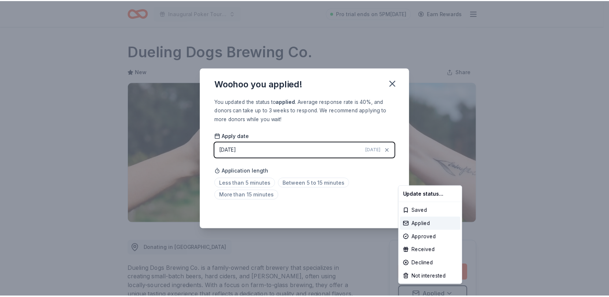
scroll to position [5, 0]
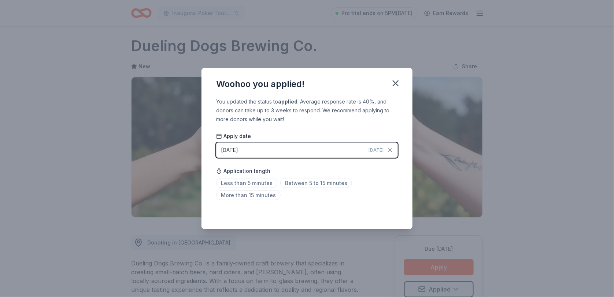
click at [397, 82] on icon "button" at bounding box center [396, 83] width 10 height 10
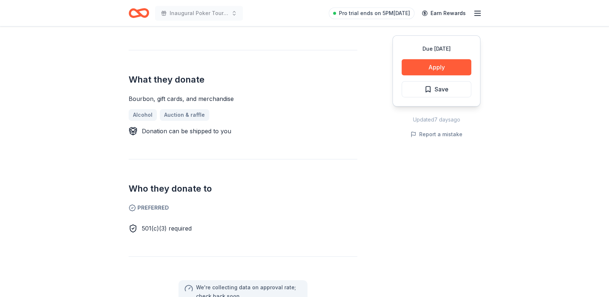
scroll to position [256, 0]
click at [436, 63] on button "Apply" at bounding box center [437, 67] width 70 height 16
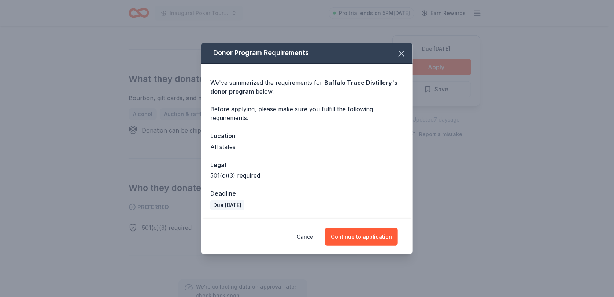
click at [359, 225] on div "Cancel Continue to application" at bounding box center [307, 236] width 211 height 35
click at [359, 234] on button "Continue to application" at bounding box center [361, 237] width 73 height 18
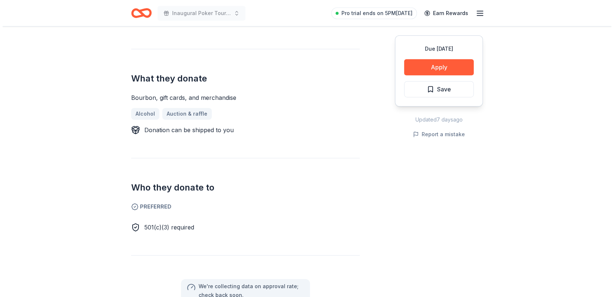
scroll to position [256, 0]
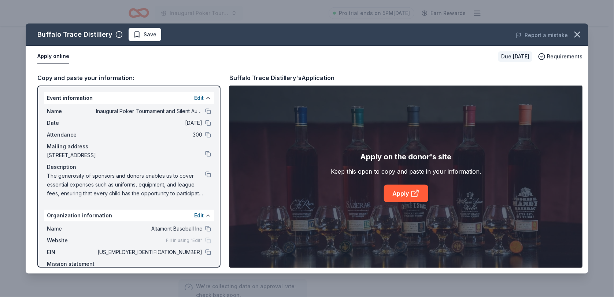
click at [397, 193] on link "Apply" at bounding box center [406, 193] width 44 height 18
click at [153, 35] on button "Save" at bounding box center [145, 34] width 33 height 13
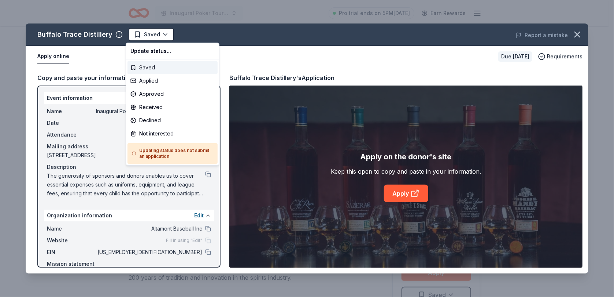
click at [158, 34] on html "Inaugural Poker Tournament and Silent Auction Pro trial ends on 5PM, 8/17 Earn …" at bounding box center [307, 148] width 614 height 297
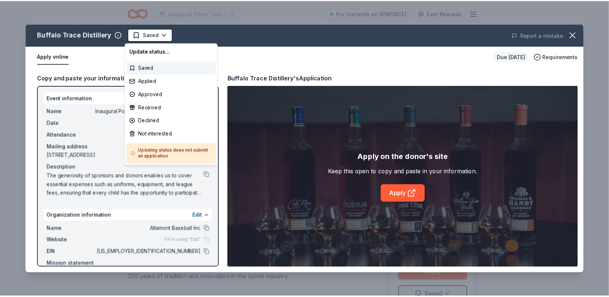
scroll to position [0, 0]
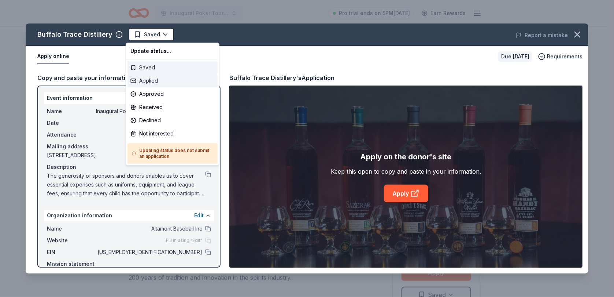
click at [148, 78] on div "Applied" at bounding box center [173, 80] width 90 height 13
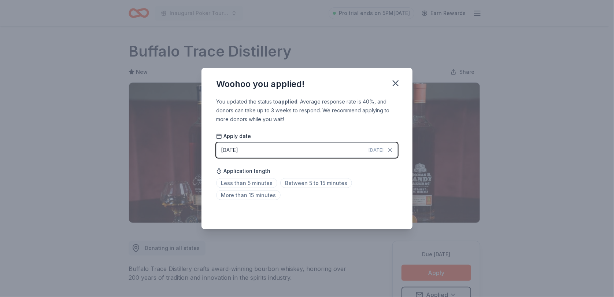
click at [400, 81] on icon "button" at bounding box center [396, 83] width 10 height 10
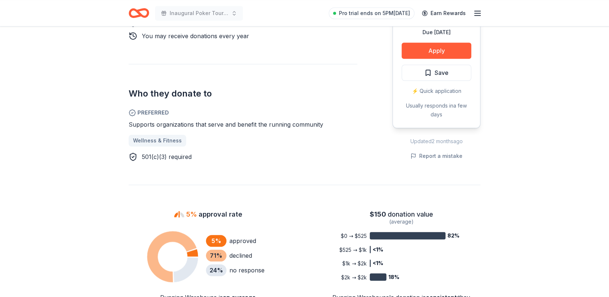
scroll to position [364, 0]
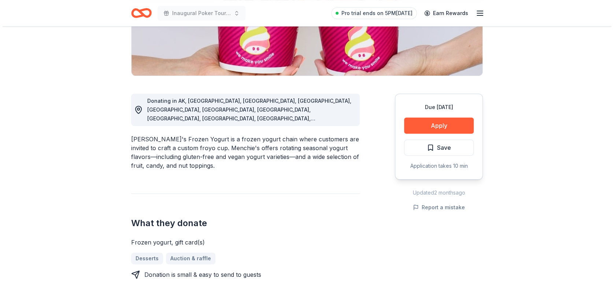
scroll to position [147, 0]
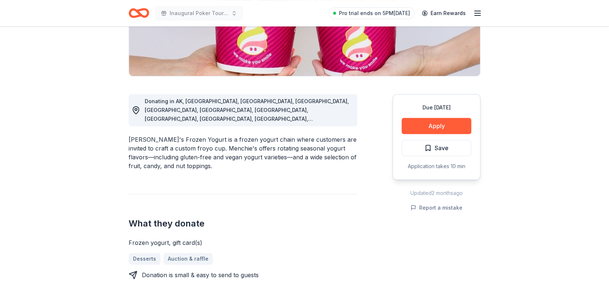
click at [435, 125] on button "Apply" at bounding box center [437, 126] width 70 height 16
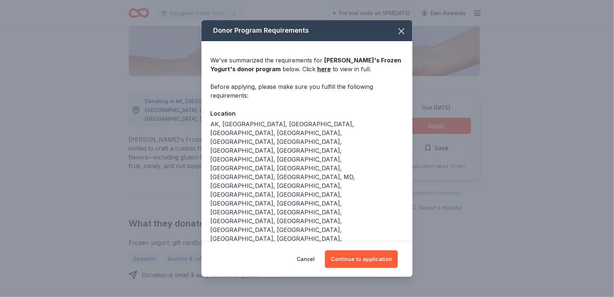
click at [346, 250] on button "Continue to application" at bounding box center [361, 259] width 73 height 18
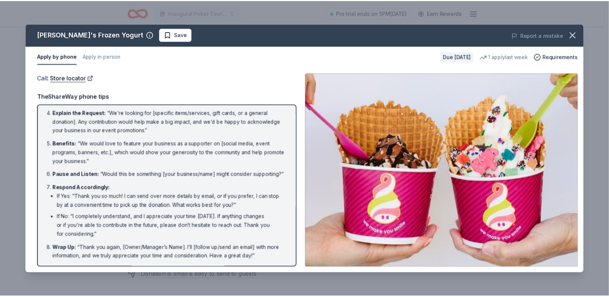
scroll to position [94, 0]
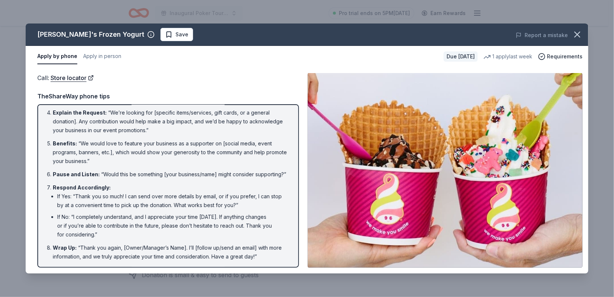
click at [576, 33] on icon "button" at bounding box center [577, 34] width 5 height 5
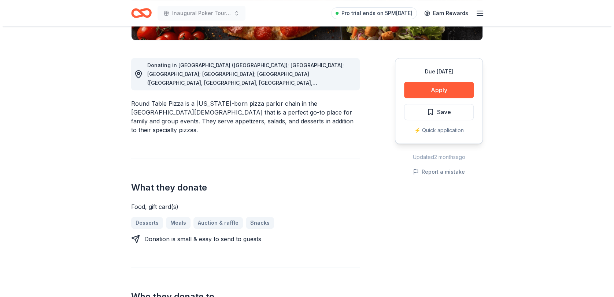
scroll to position [183, 0]
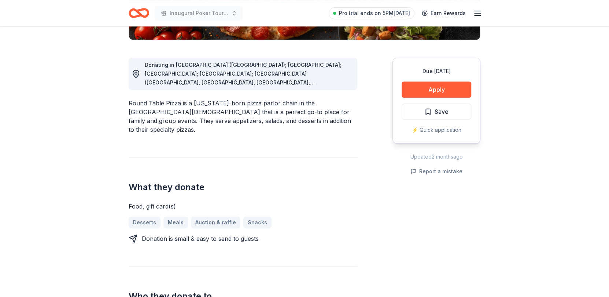
click at [447, 86] on button "Apply" at bounding box center [437, 89] width 70 height 16
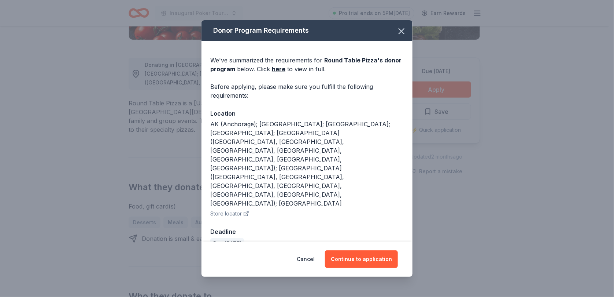
drag, startPoint x: 366, startPoint y: 236, endPoint x: 421, endPoint y: 215, distance: 59.0
click at [366, 250] on button "Continue to application" at bounding box center [361, 259] width 73 height 18
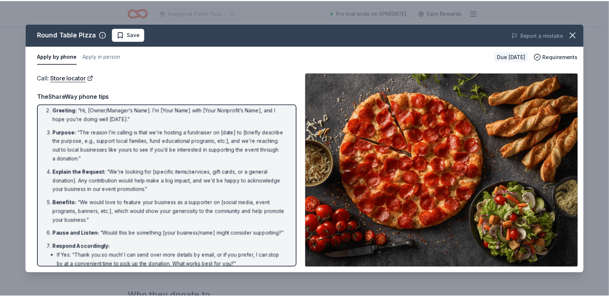
scroll to position [94, 0]
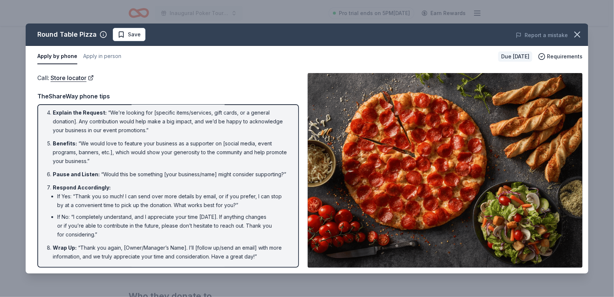
click at [578, 33] on icon "button" at bounding box center [577, 34] width 5 height 5
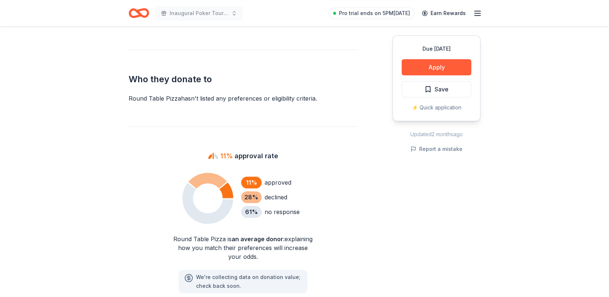
scroll to position [403, 0]
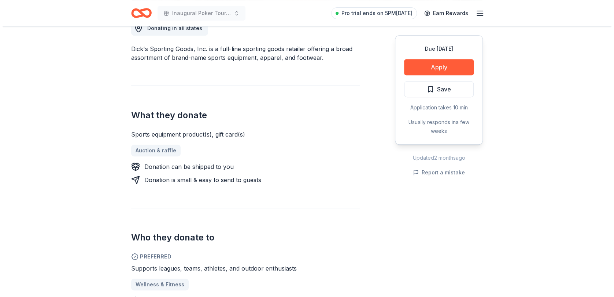
scroll to position [219, 0]
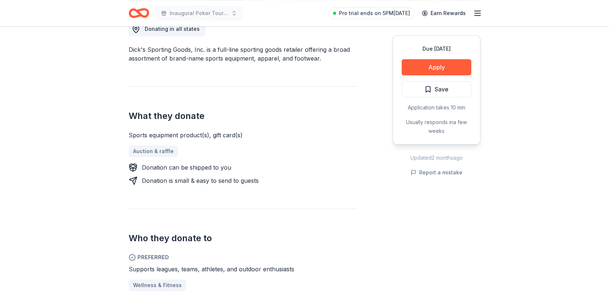
click at [443, 63] on button "Apply" at bounding box center [437, 67] width 70 height 16
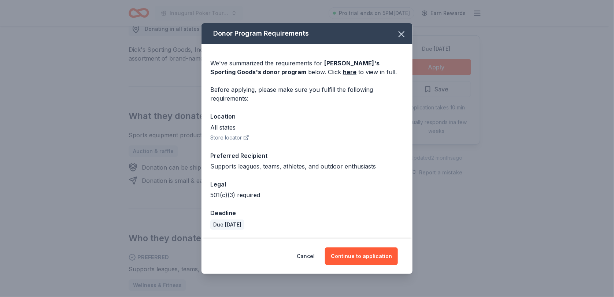
click at [348, 257] on button "Continue to application" at bounding box center [361, 256] width 73 height 18
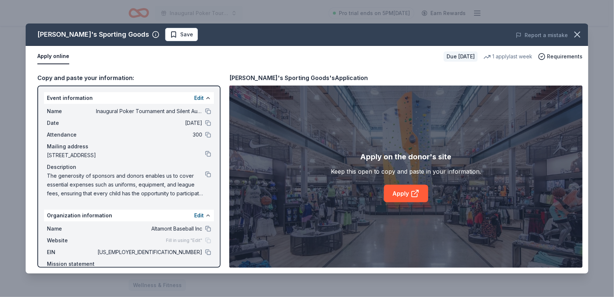
drag, startPoint x: 415, startPoint y: 194, endPoint x: 409, endPoint y: 194, distance: 6.2
click at [409, 194] on link "Apply" at bounding box center [406, 193] width 44 height 18
click at [205, 109] on button at bounding box center [208, 111] width 6 height 6
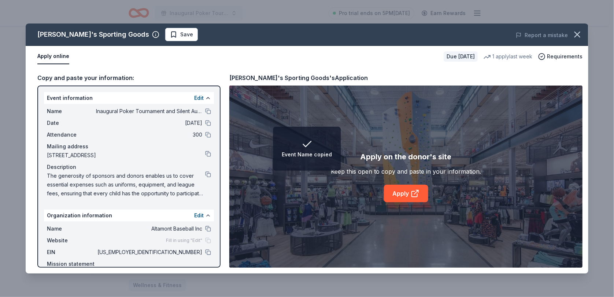
click at [180, 32] on span "Save" at bounding box center [186, 34] width 13 height 9
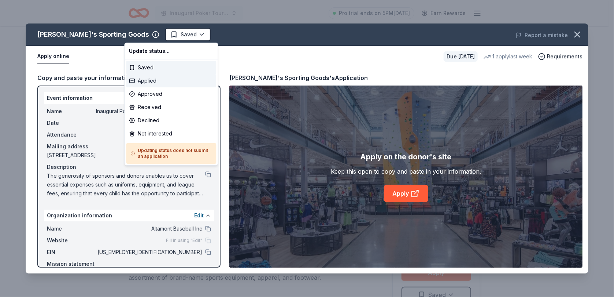
click at [150, 81] on div "Applied" at bounding box center [171, 80] width 90 height 13
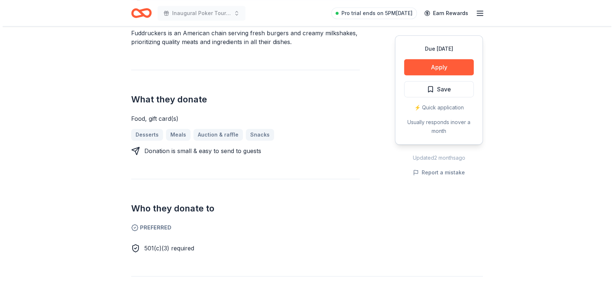
scroll to position [253, 0]
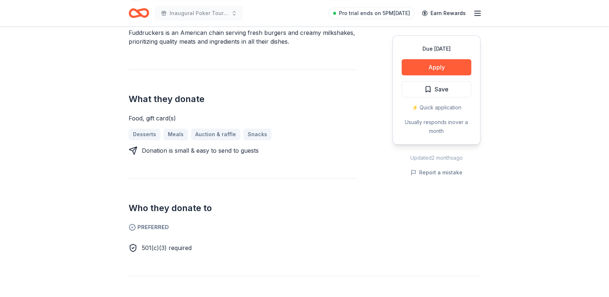
click at [434, 66] on button "Apply" at bounding box center [437, 67] width 70 height 16
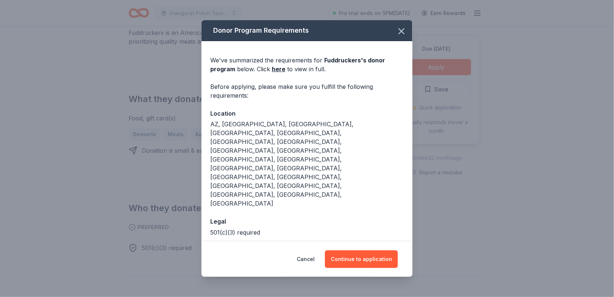
click at [359, 250] on button "Continue to application" at bounding box center [361, 259] width 73 height 18
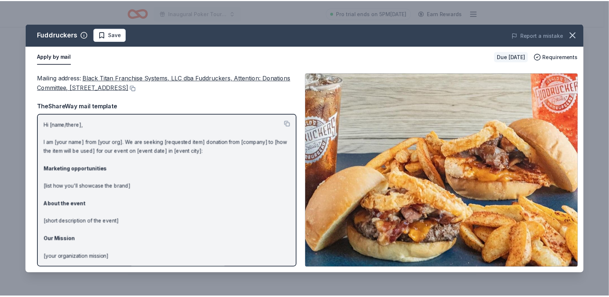
scroll to position [44, 0]
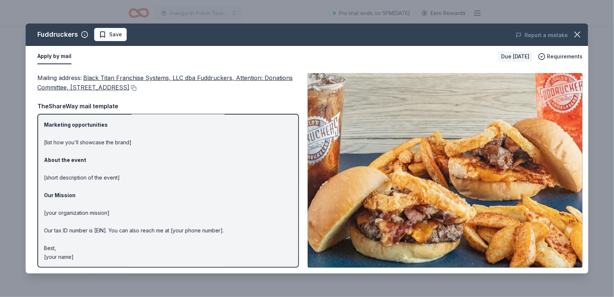
click at [576, 35] on icon "button" at bounding box center [578, 34] width 10 height 10
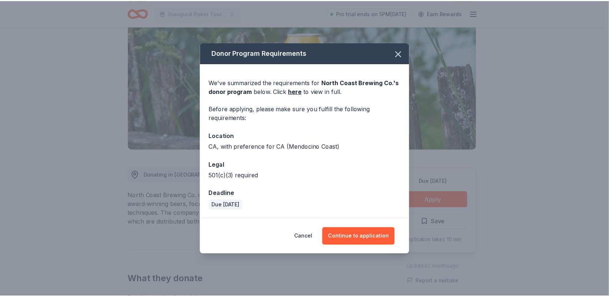
scroll to position [73, 0]
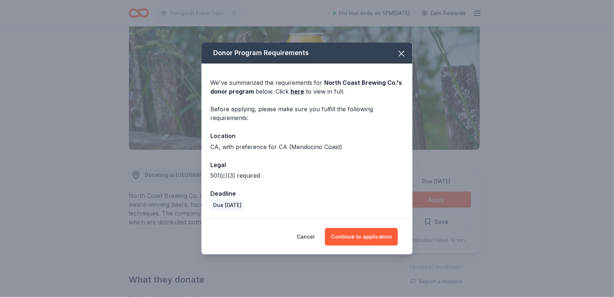
click at [400, 57] on icon "button" at bounding box center [402, 53] width 10 height 10
